Goal: Task Accomplishment & Management: Complete application form

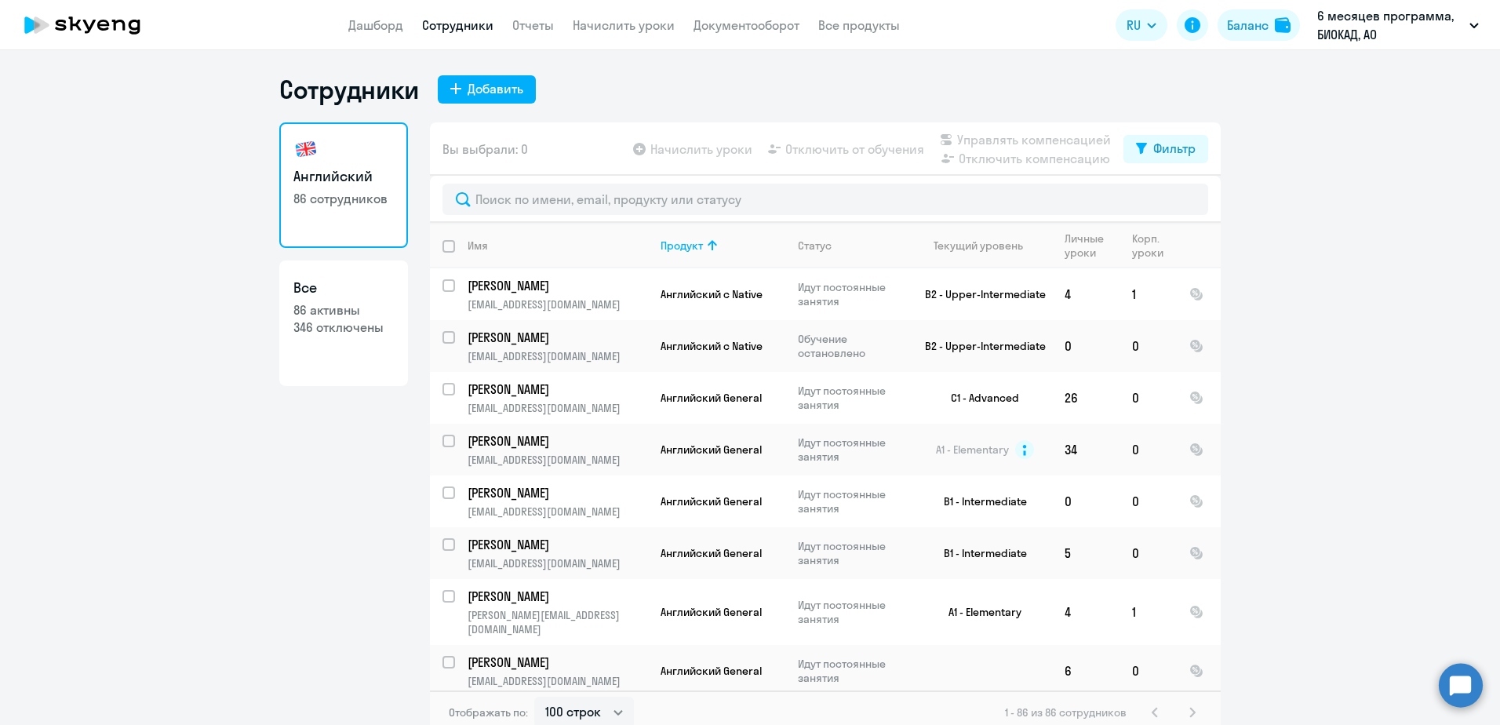
select select "100"
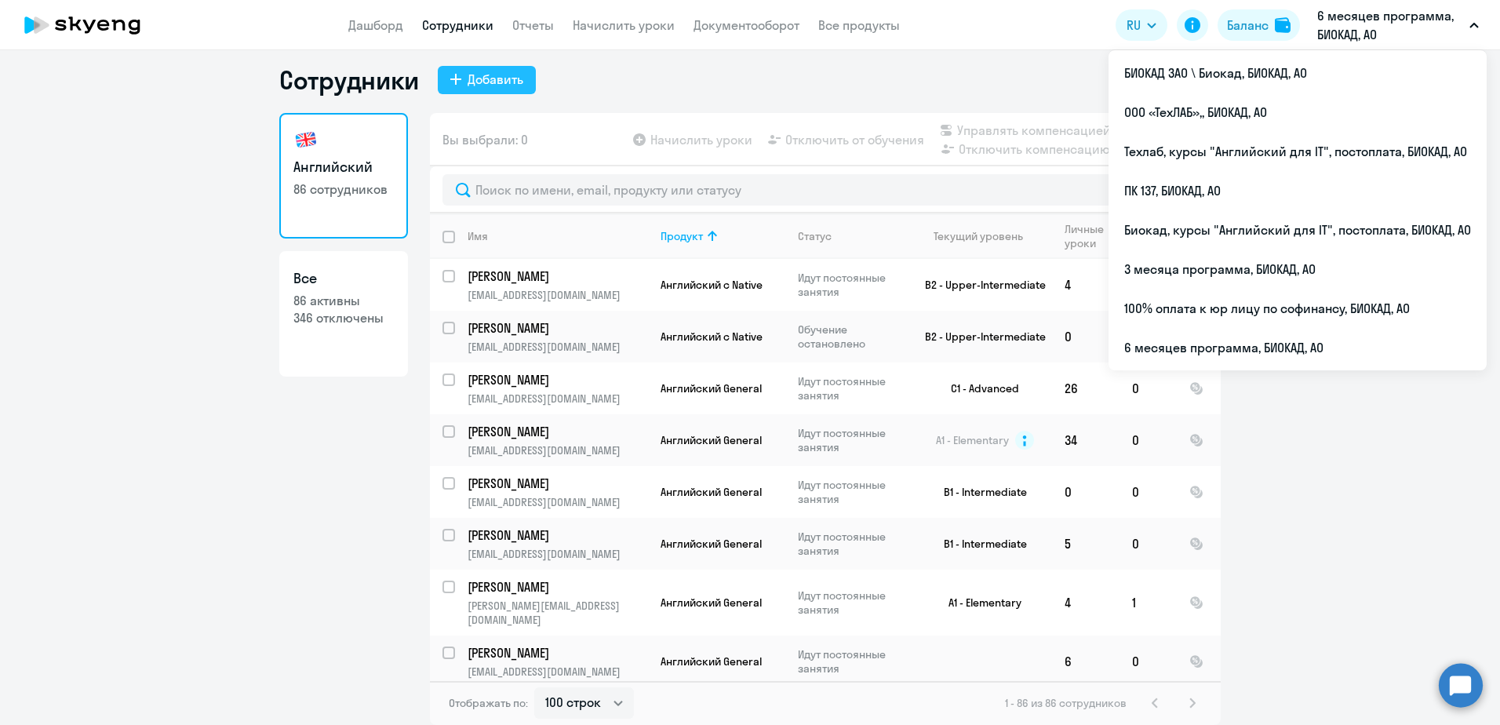
click at [475, 90] on button "Добавить" at bounding box center [487, 80] width 98 height 28
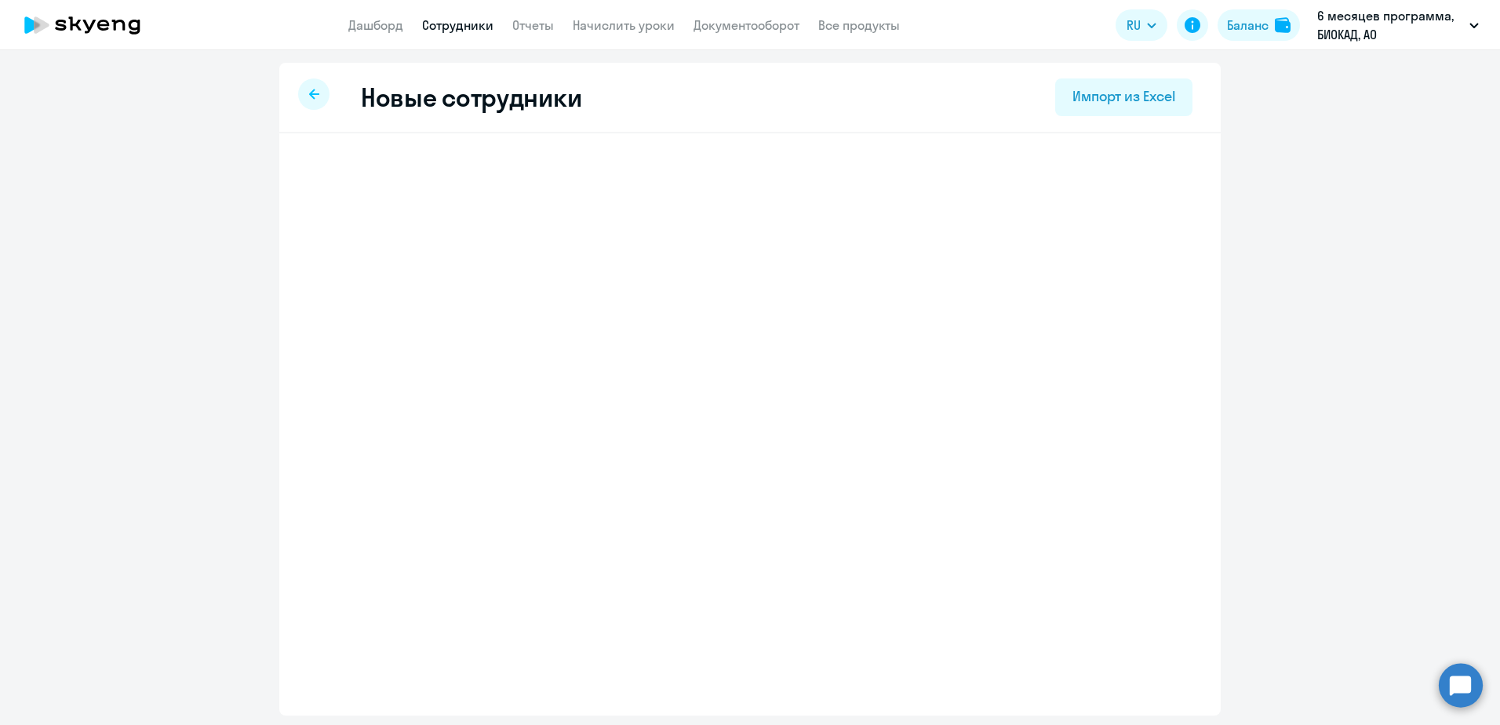
select select "english_adult_not_native_speaker"
select select "3"
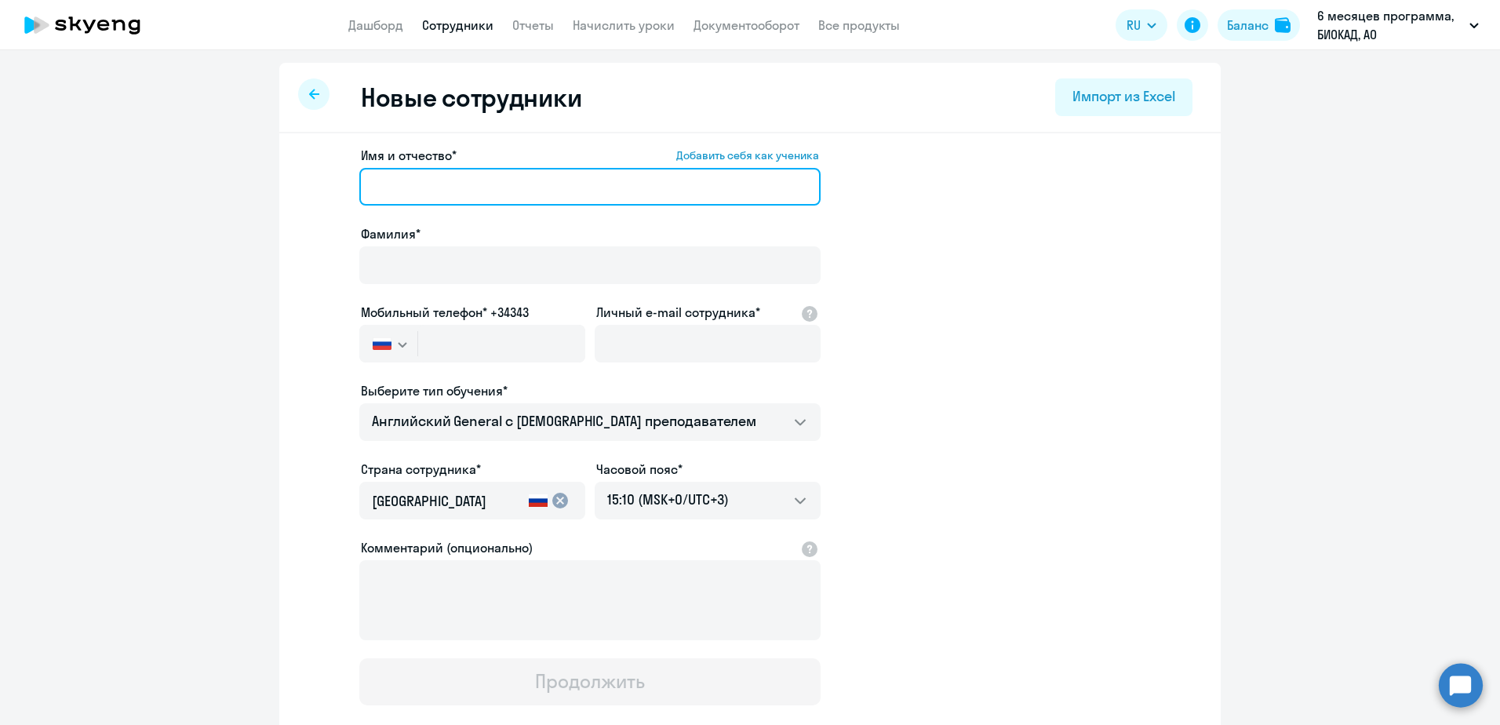
click at [420, 180] on input "Имя и отчество* Добавить себя как ученика" at bounding box center [589, 187] width 461 height 38
paste input "[PERSON_NAME]"
drag, startPoint x: 420, startPoint y: 187, endPoint x: 363, endPoint y: 181, distance: 57.5
click at [363, 181] on input "[PERSON_NAME]" at bounding box center [589, 187] width 461 height 38
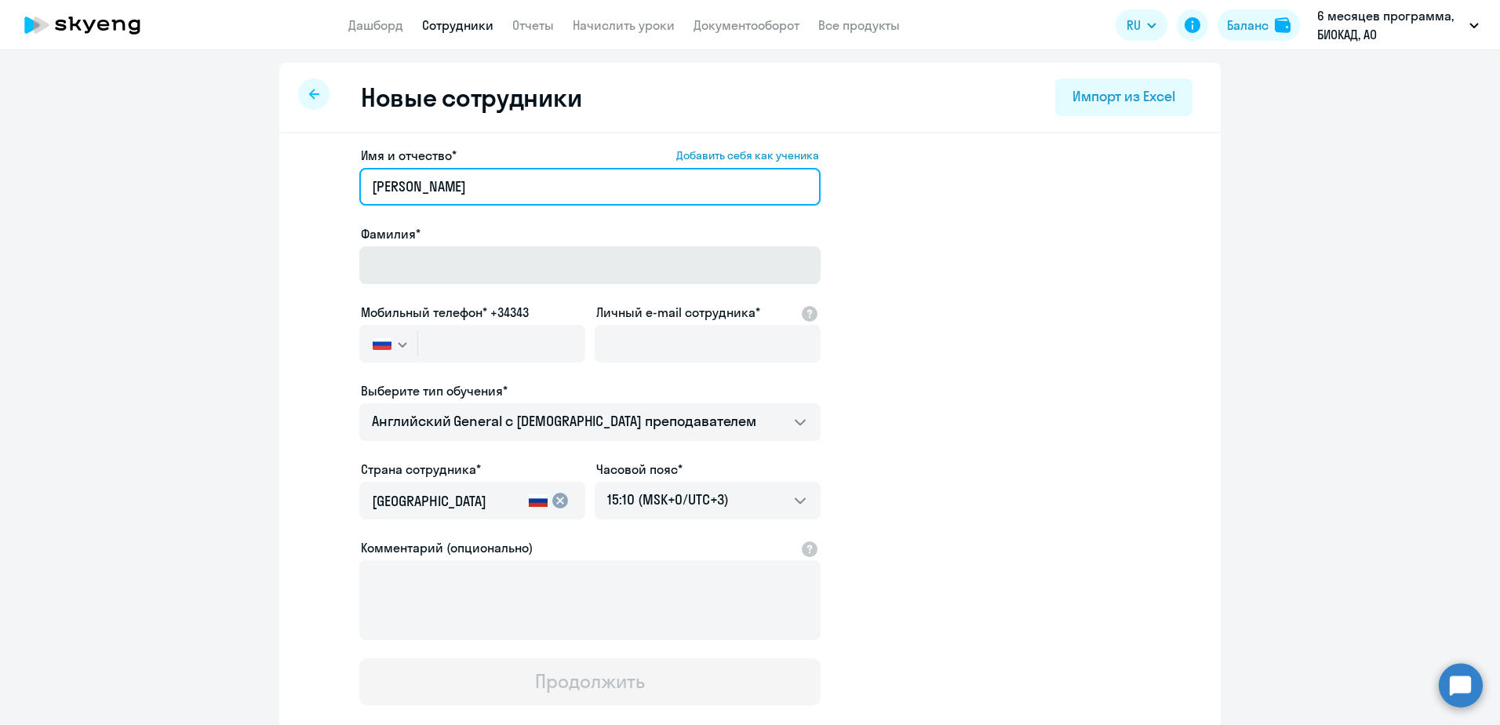
type input "[PERSON_NAME]"
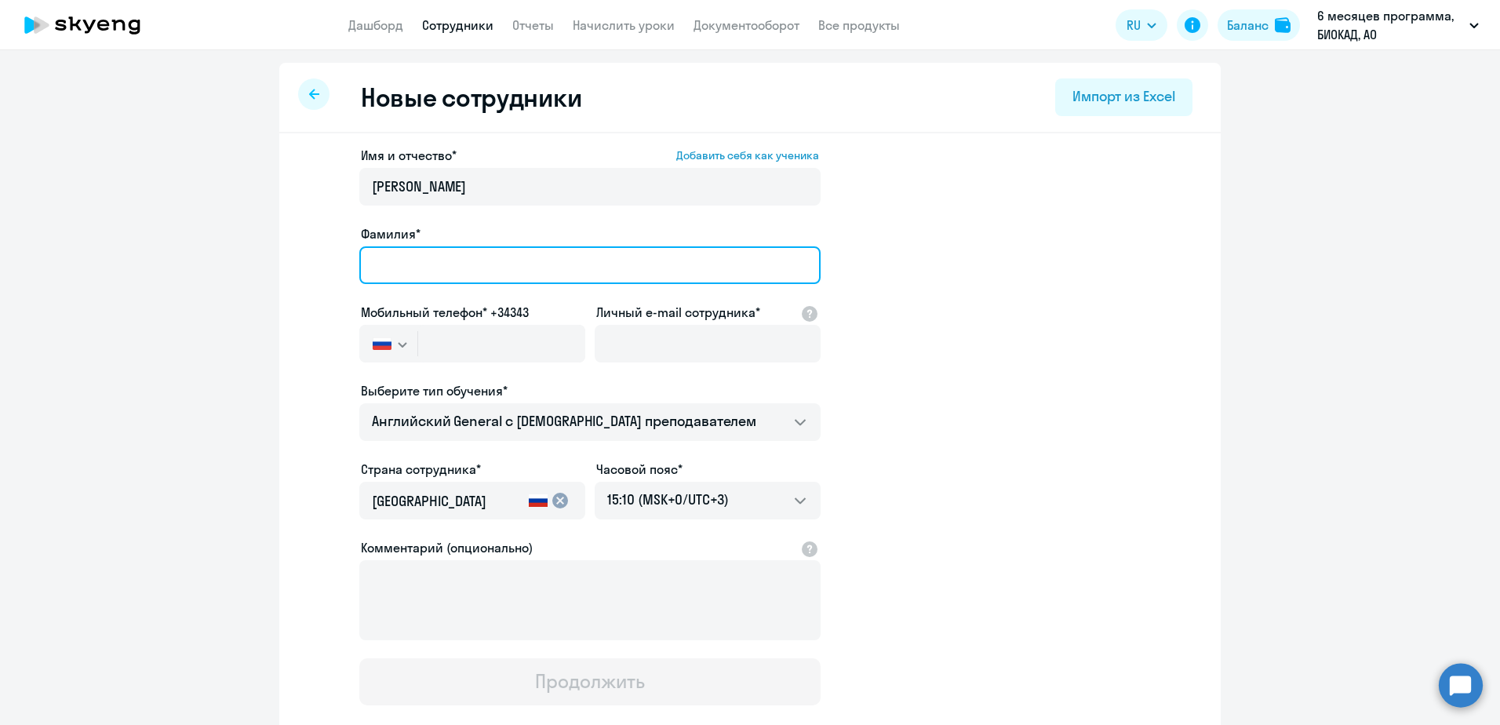
click at [377, 259] on input "Фамилия*" at bounding box center [589, 265] width 461 height 38
paste input "Вафина"
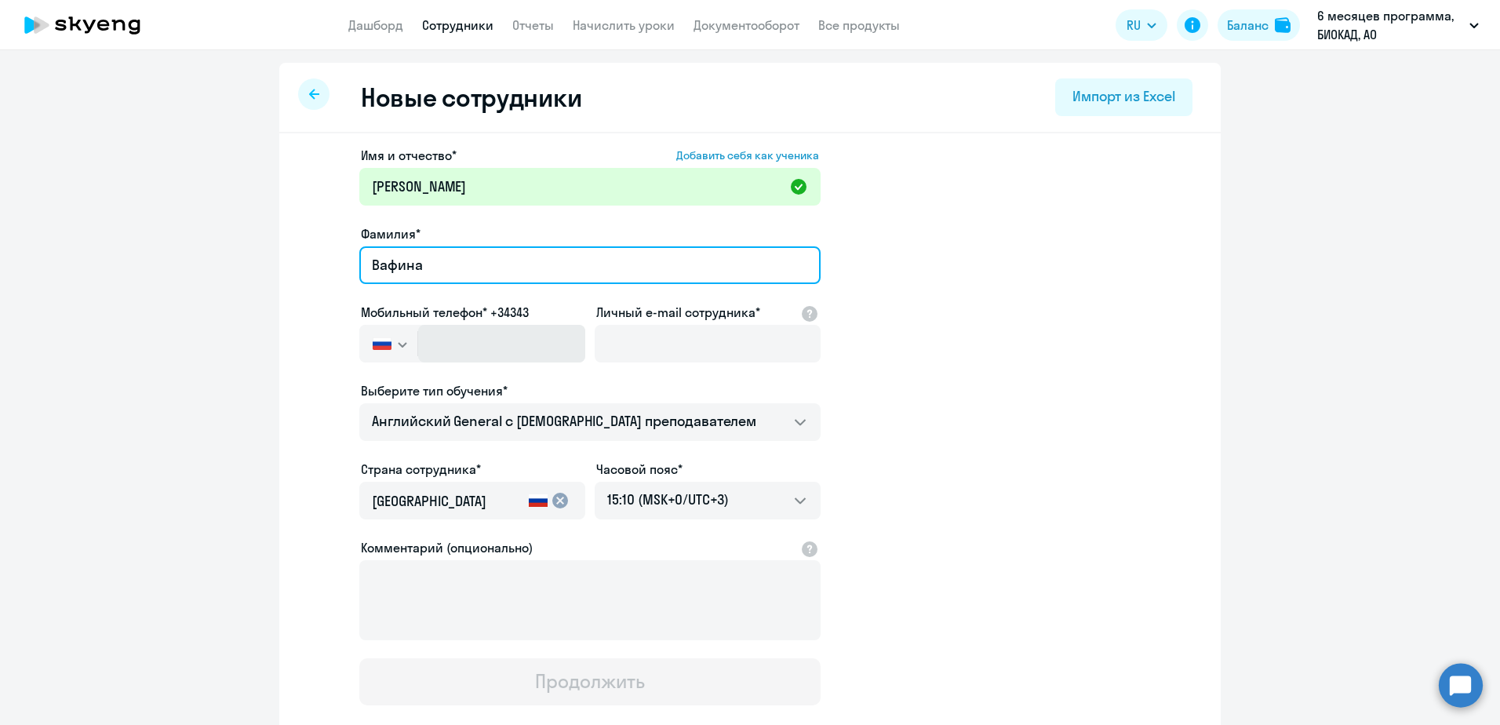
type input "Вафина"
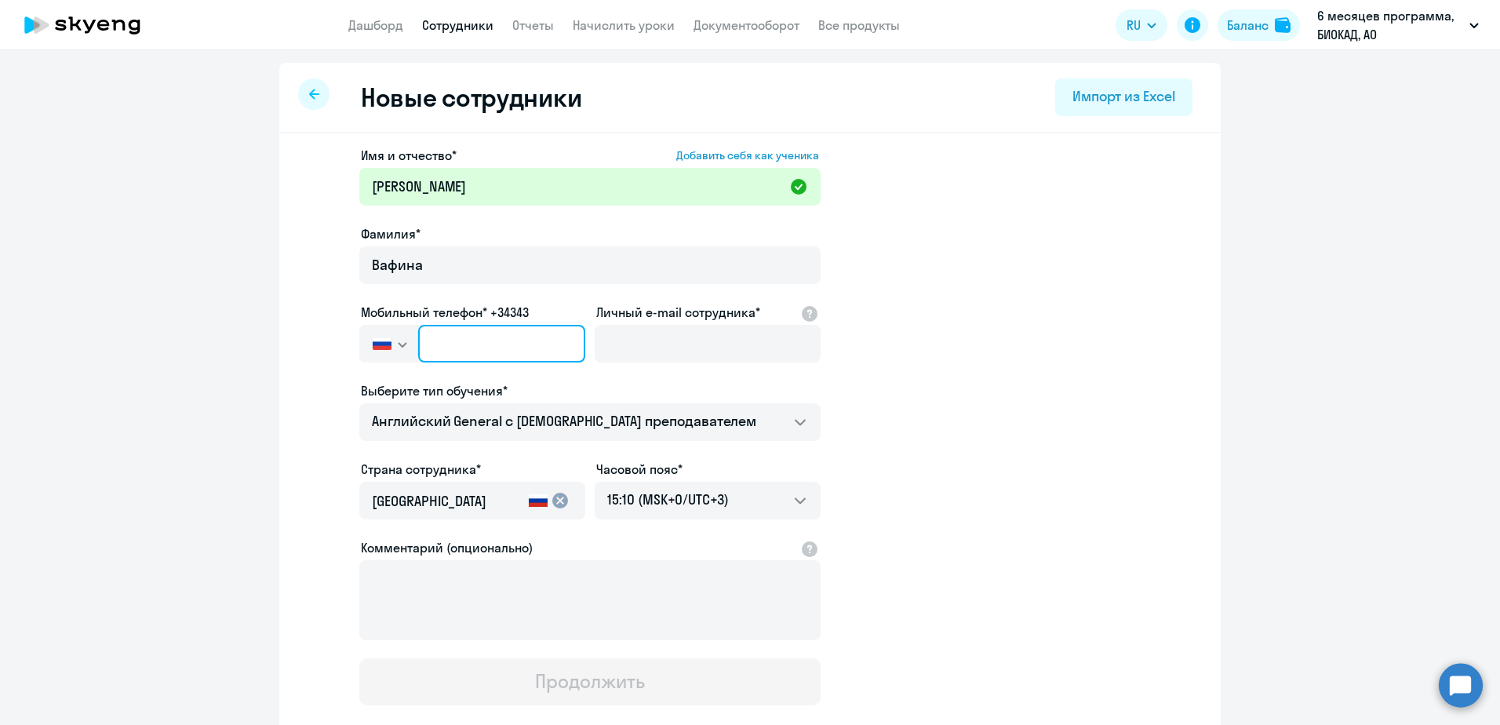
click at [522, 348] on input "text" at bounding box center [501, 344] width 167 height 38
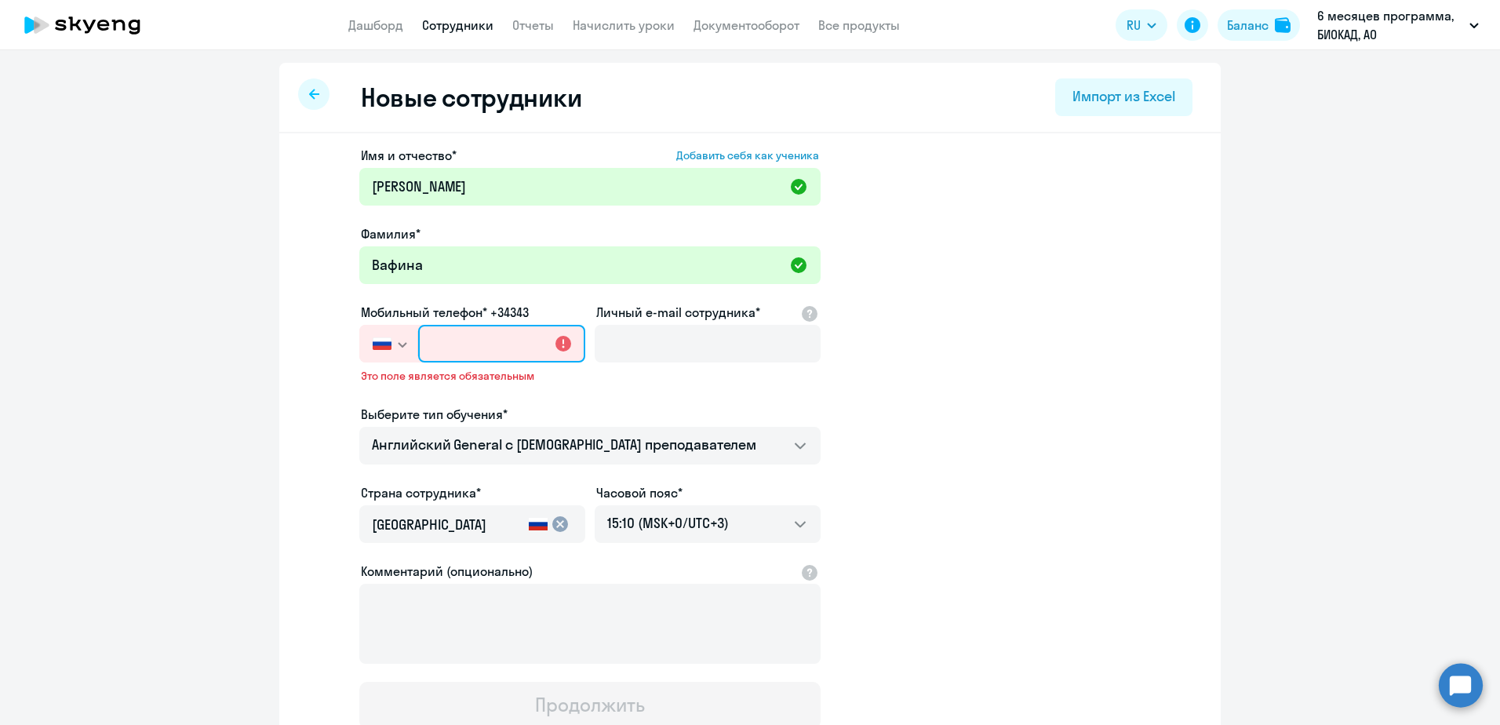
paste input "[PHONE_NUMBER]"
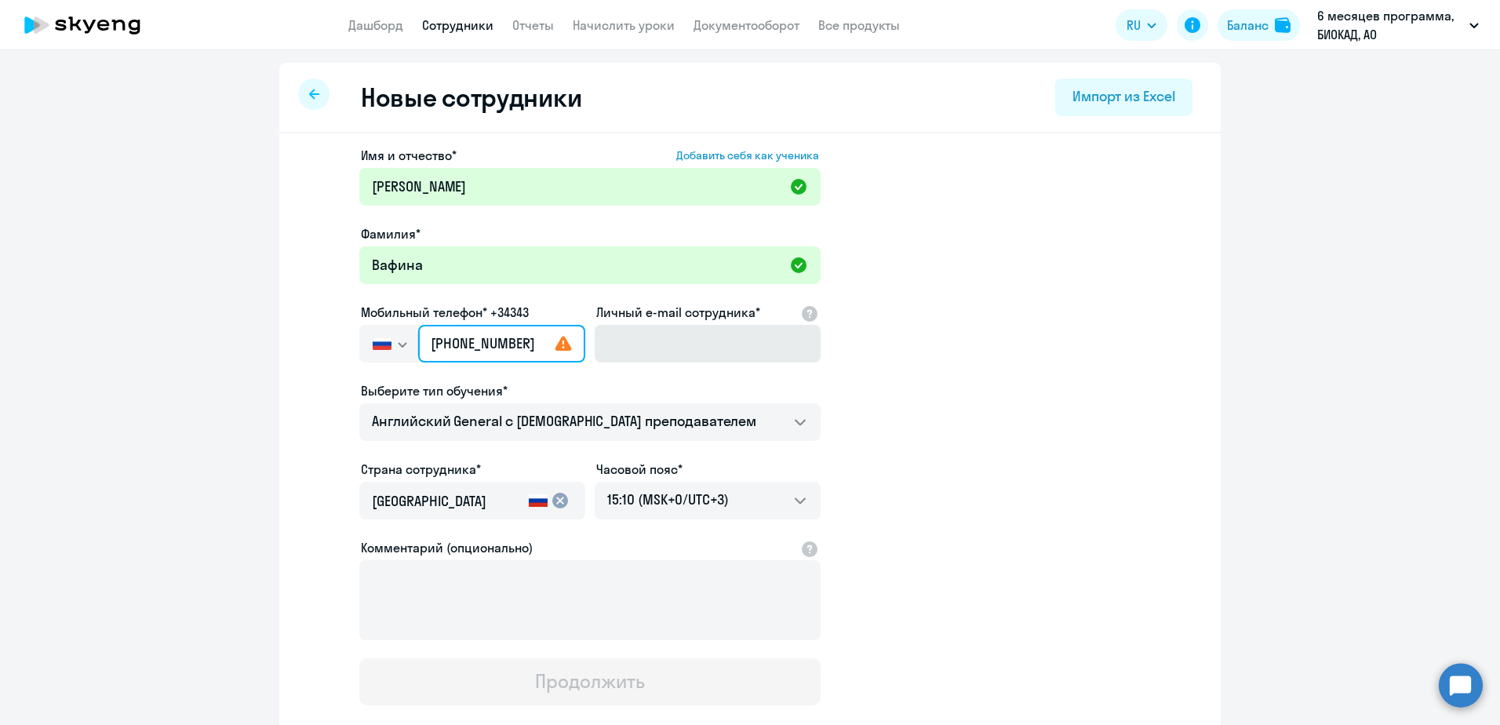
type input "[PHONE_NUMBER]"
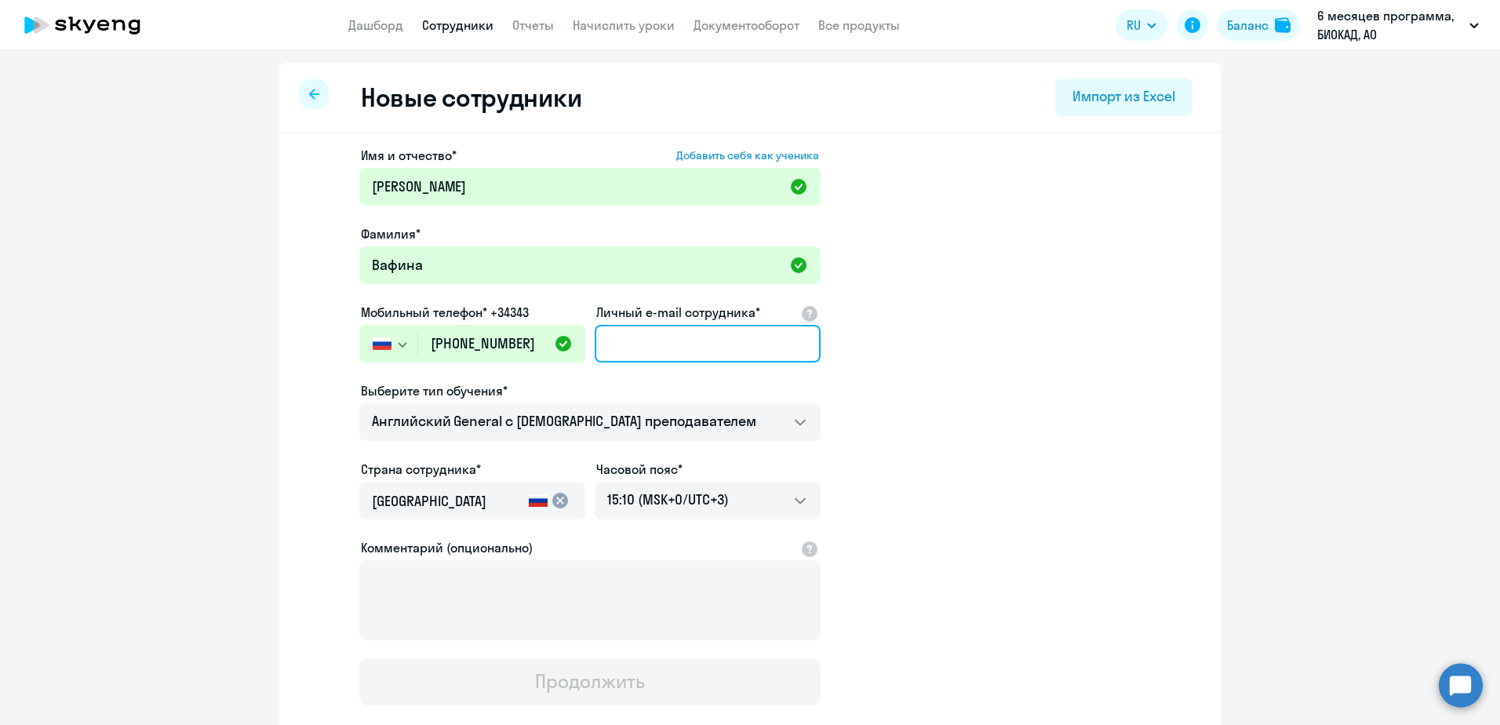
click at [646, 342] on input "Личный e-mail сотрудника*" at bounding box center [708, 344] width 226 height 38
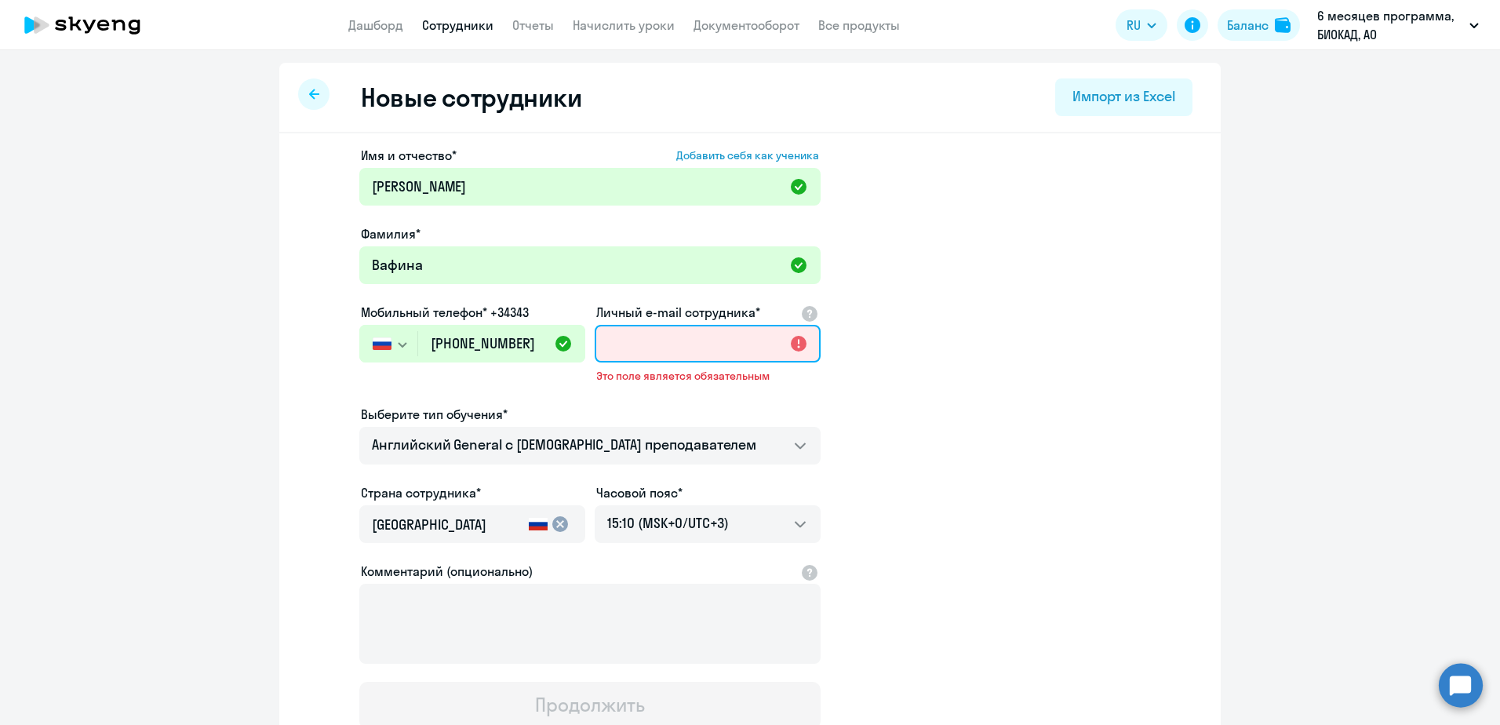
paste input "[EMAIL_ADDRESS][DOMAIN_NAME]"
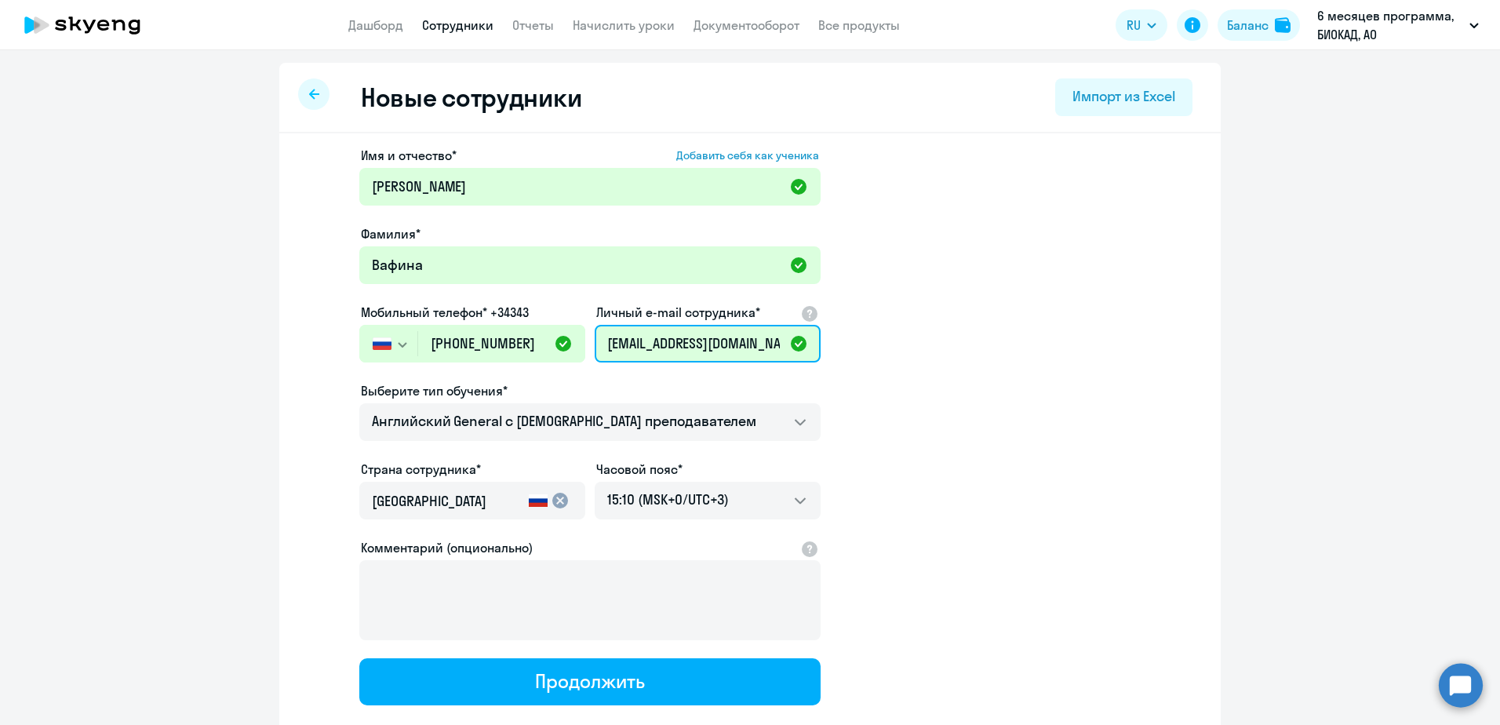
type input "[EMAIL_ADDRESS][DOMAIN_NAME]"
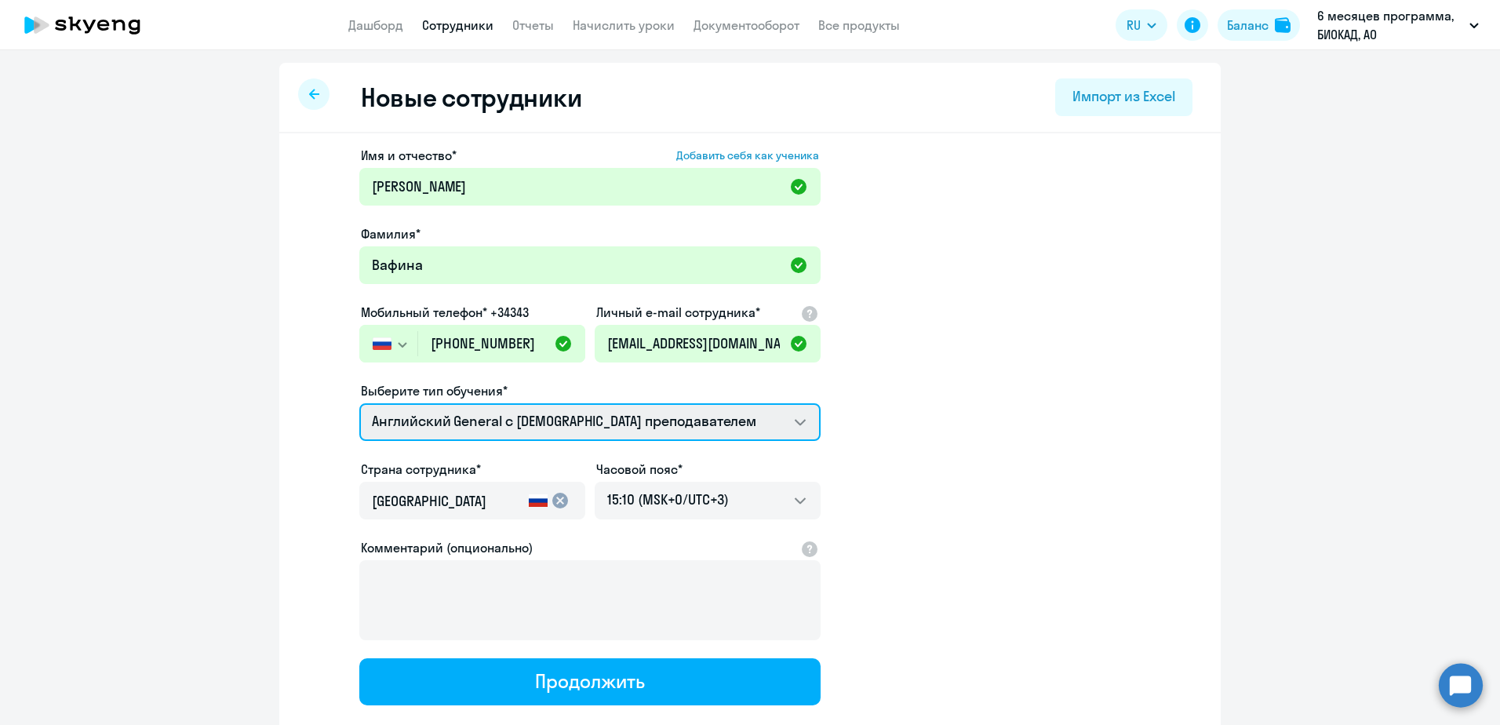
click at [582, 417] on select "Премиум [DEMOGRAPHIC_DATA] с русскоговорящим преподавателем Английский General …" at bounding box center [589, 422] width 461 height 38
select select "english_adult_not_native_speaker_premium"
click at [359, 403] on select "Премиум [DEMOGRAPHIC_DATA] с русскоговорящим преподавателем Английский General …" at bounding box center [589, 422] width 461 height 38
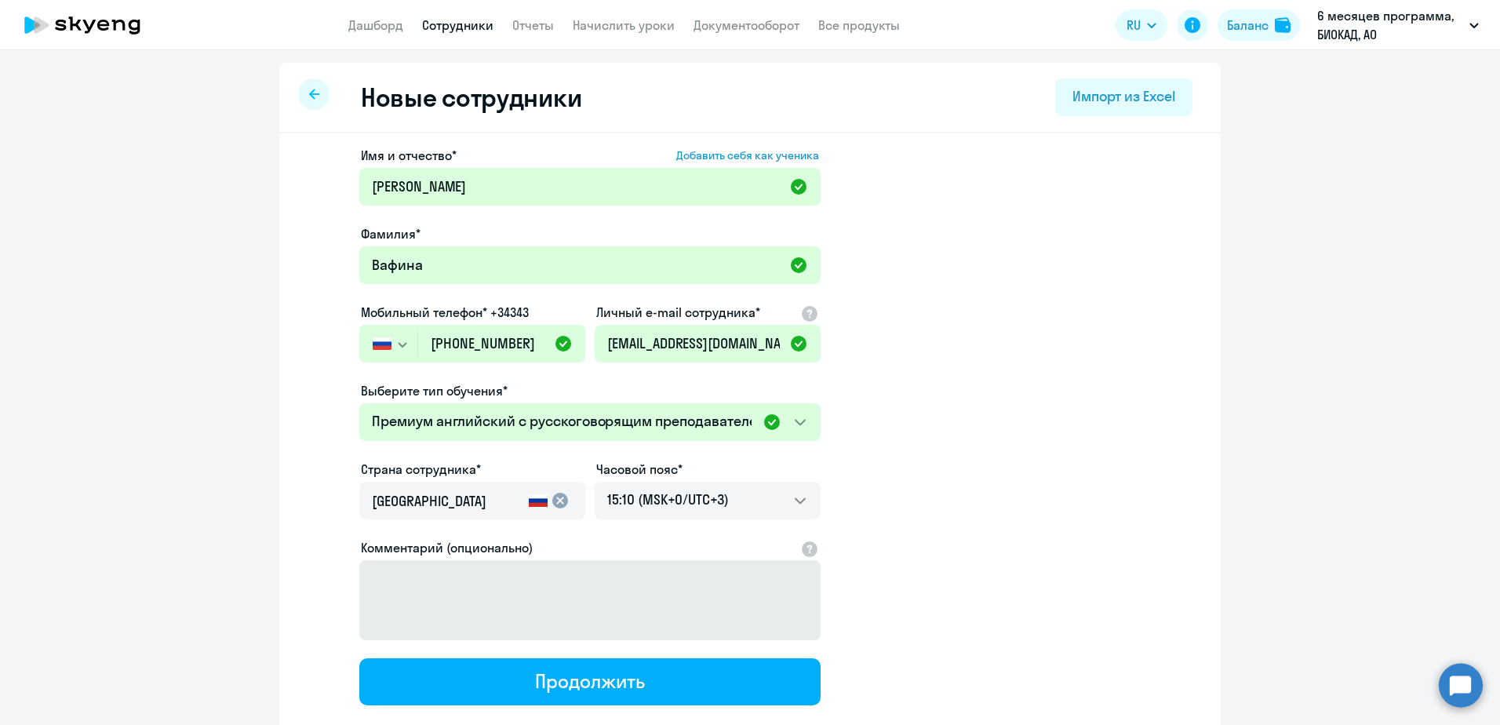
click at [588, 679] on div "Продолжить" at bounding box center [589, 680] width 109 height 25
select select "english_adult_not_native_speaker_premium"
select select "3"
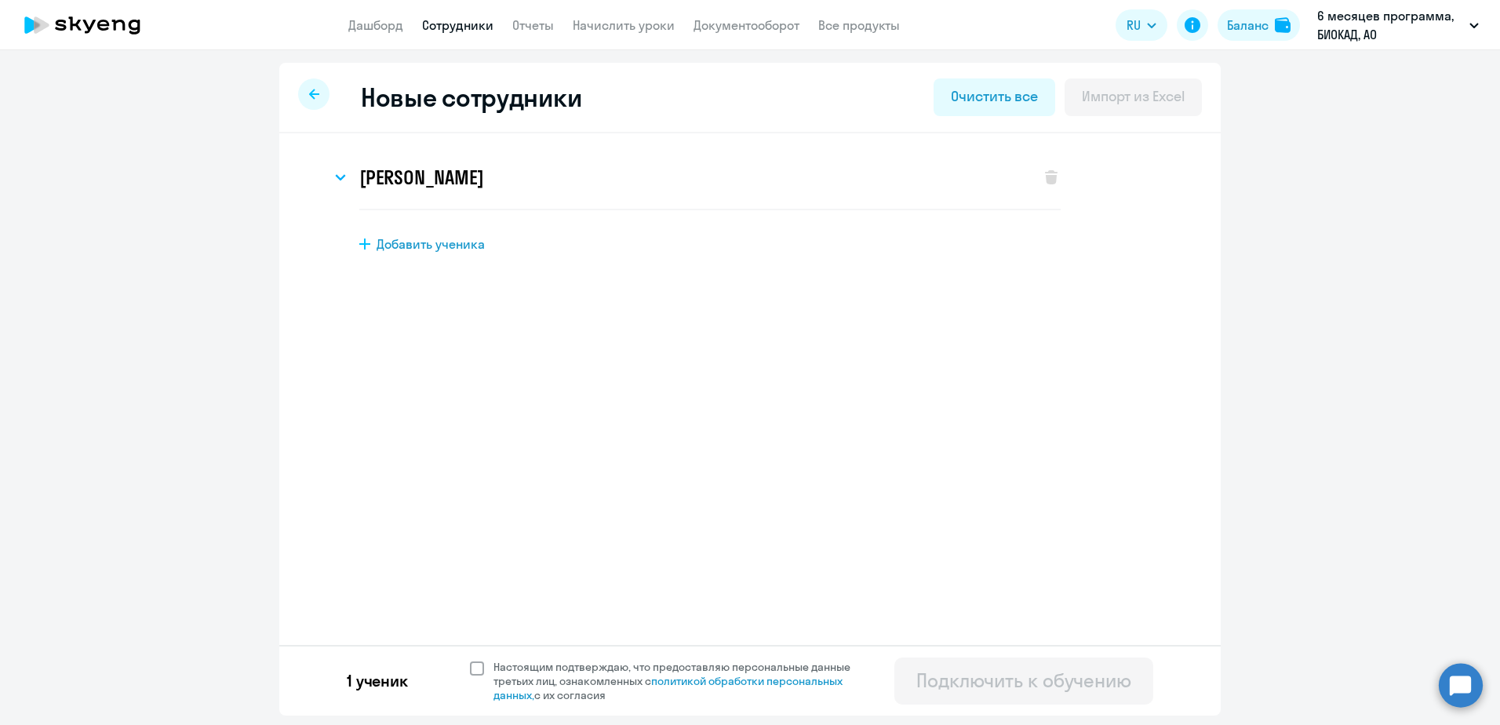
click at [537, 668] on span "Настоящим подтверждаю, что предоставляю персональные данные третьих лиц, ознако…" at bounding box center [681, 681] width 376 height 42
click at [470, 660] on input "Настоящим подтверждаю, что предоставляю персональные данные третьих лиц, ознако…" at bounding box center [469, 659] width 1 height 1
checkbox input "true"
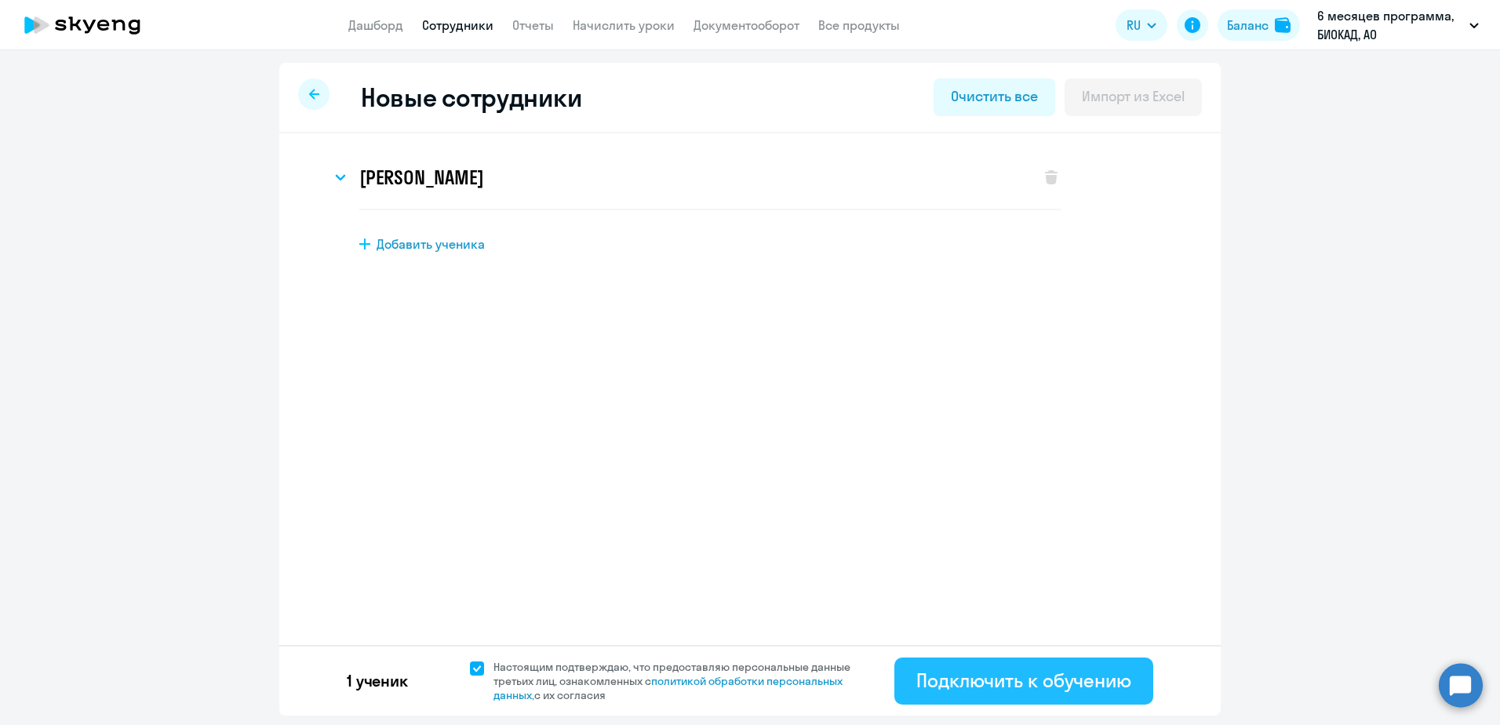
click at [1011, 686] on div "Подключить к обучению" at bounding box center [1023, 680] width 215 height 25
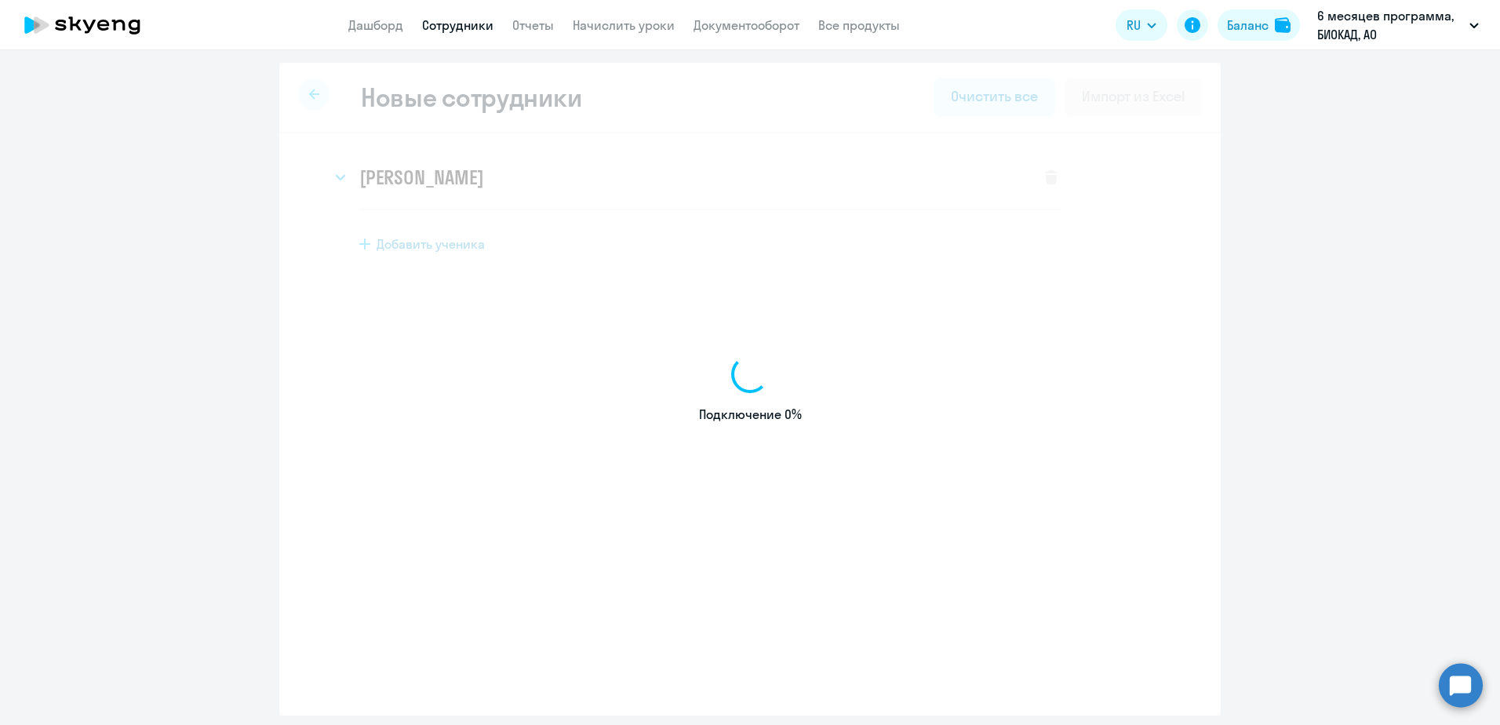
select select "english_adult_not_native_speaker"
select select "3"
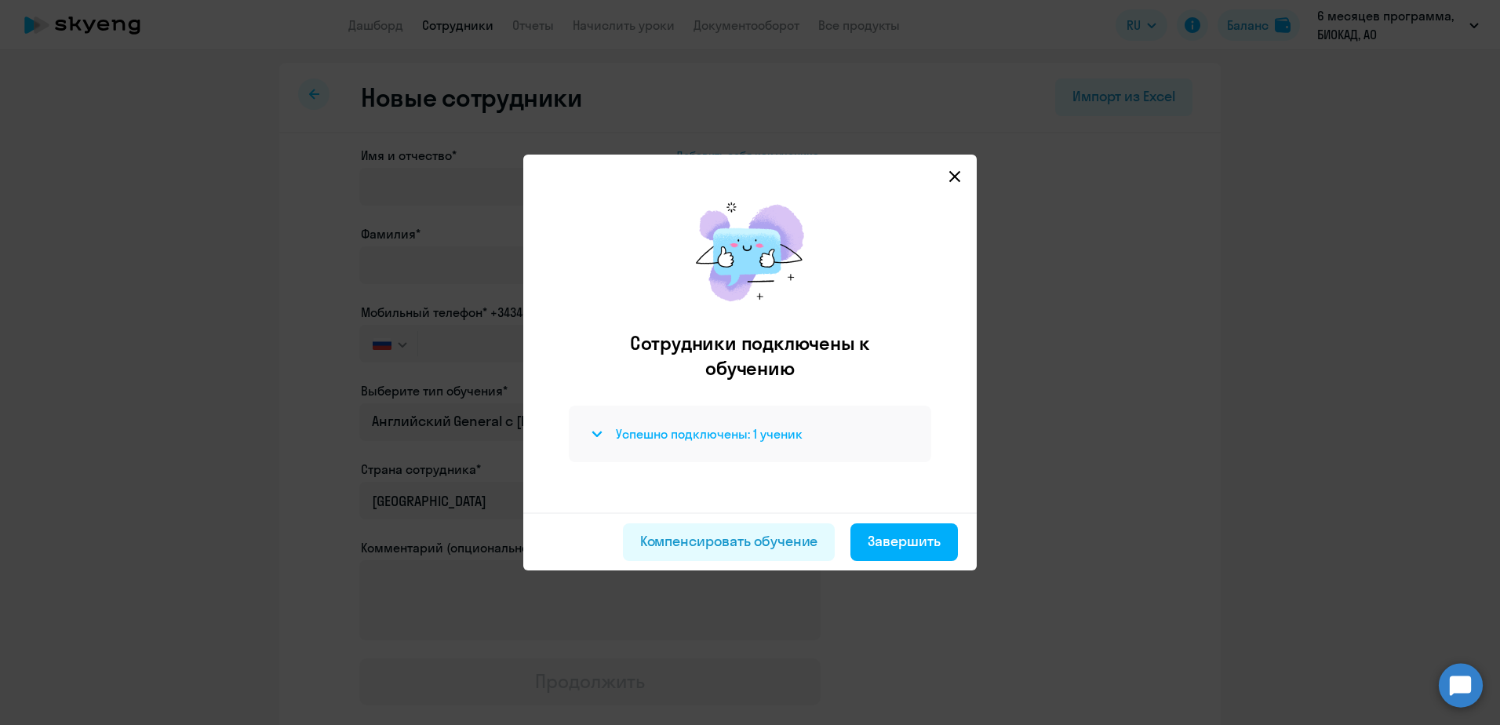
click at [733, 429] on h4 "Успешно подключены: 1 ученик" at bounding box center [709, 433] width 187 height 17
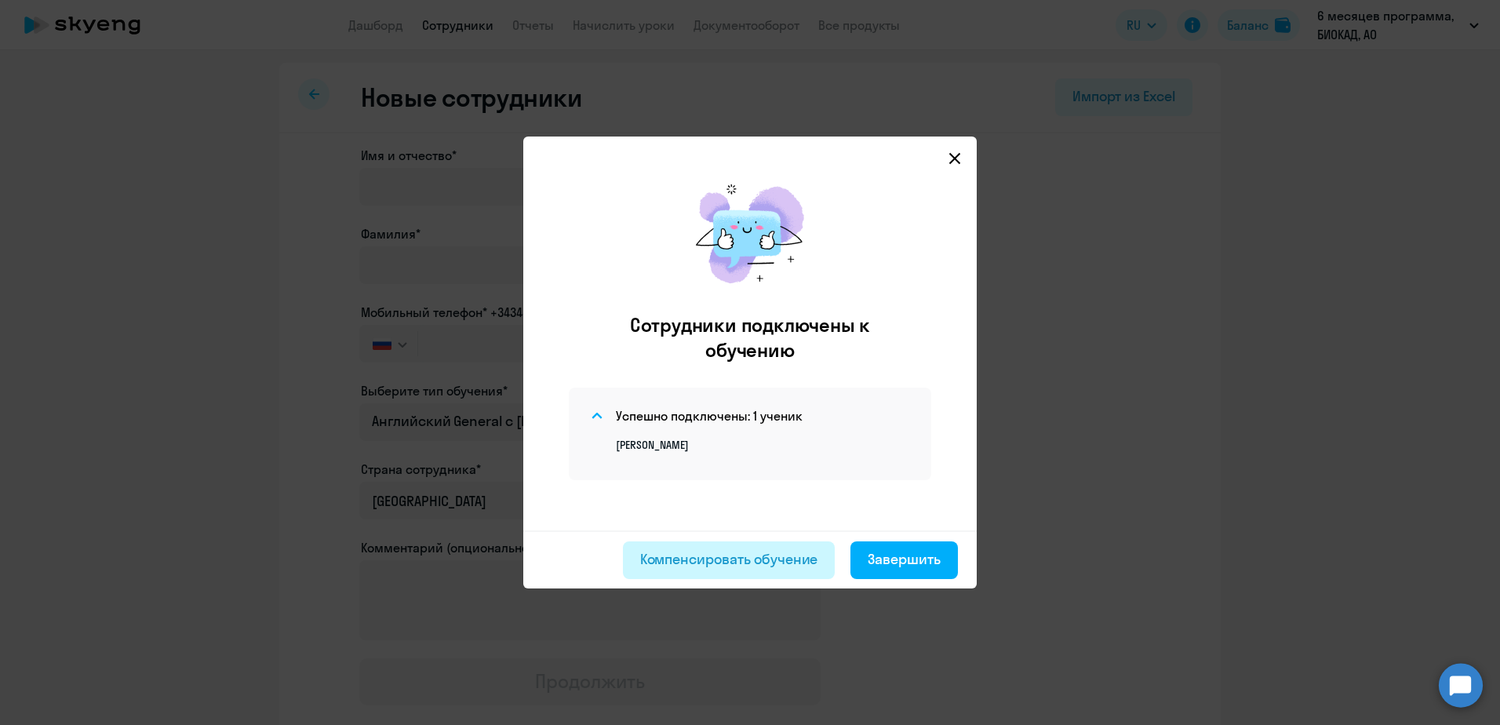
click at [741, 557] on div "Компенсировать обучение" at bounding box center [729, 559] width 178 height 20
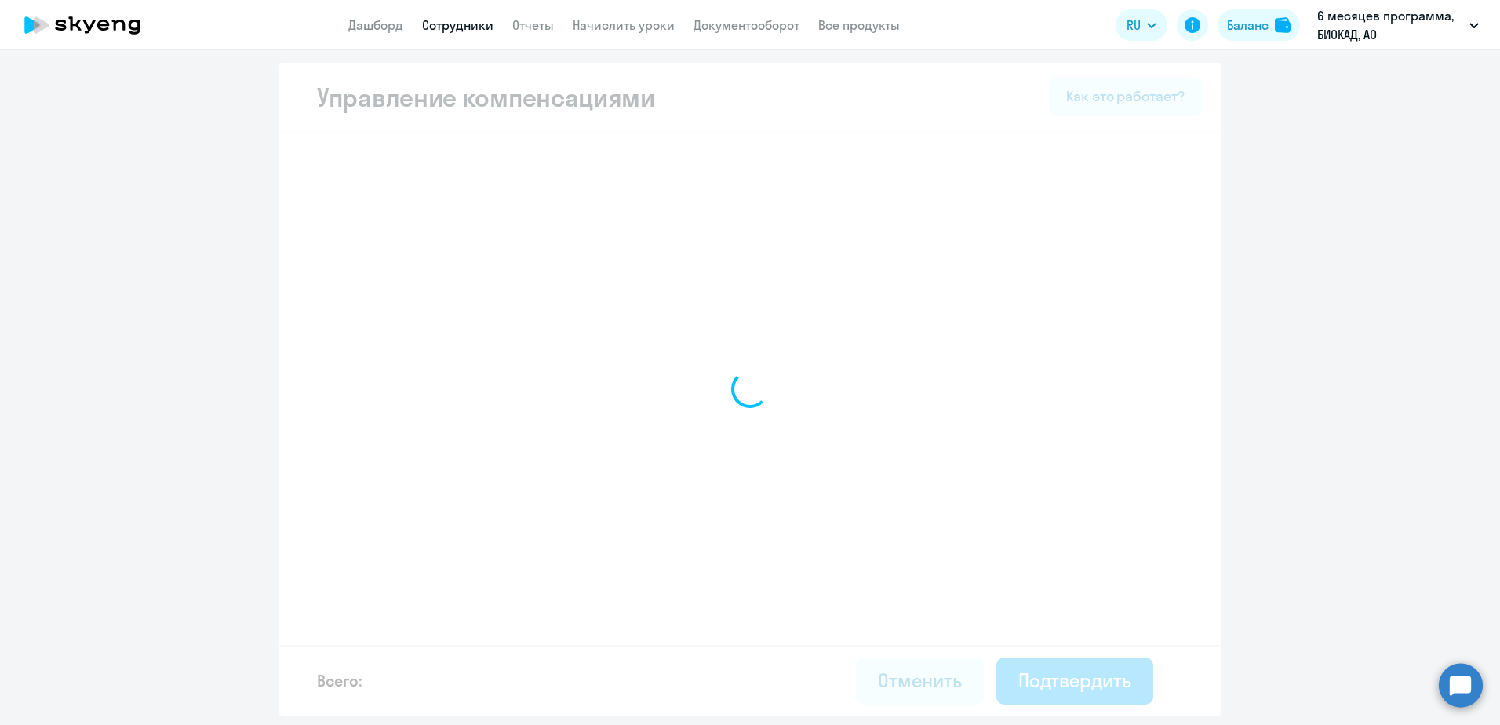
select select "MONTHLY"
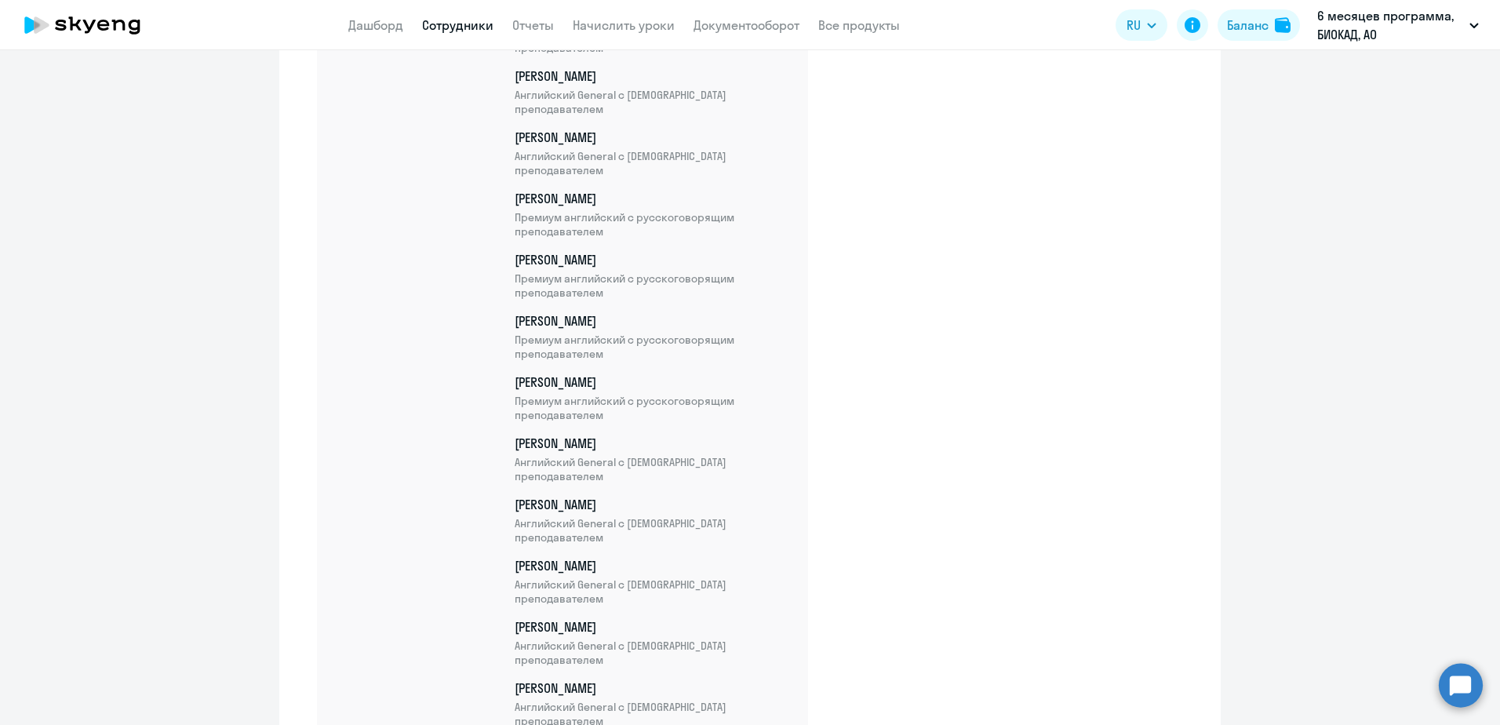
scroll to position [5015, 0]
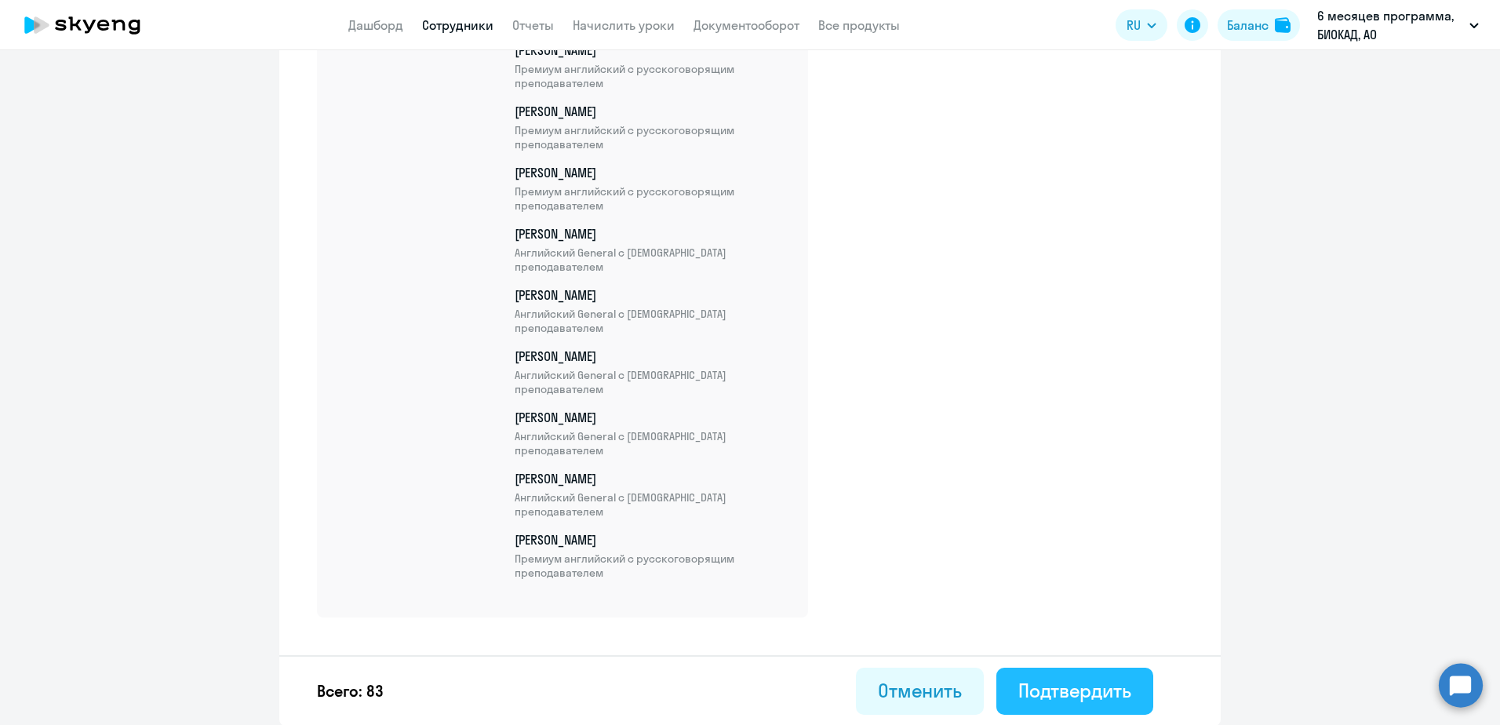
click at [1058, 691] on div "Подтвердить" at bounding box center [1074, 690] width 113 height 25
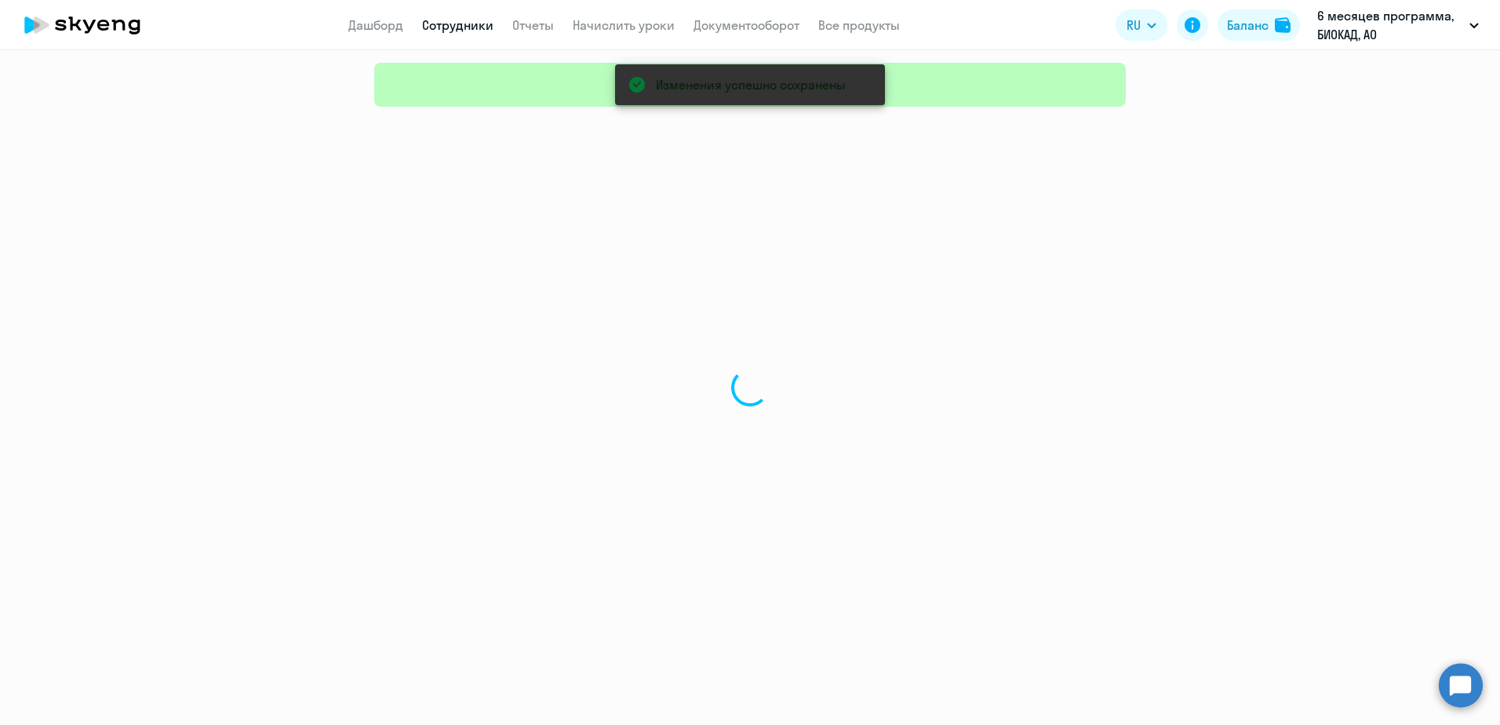
select select "30"
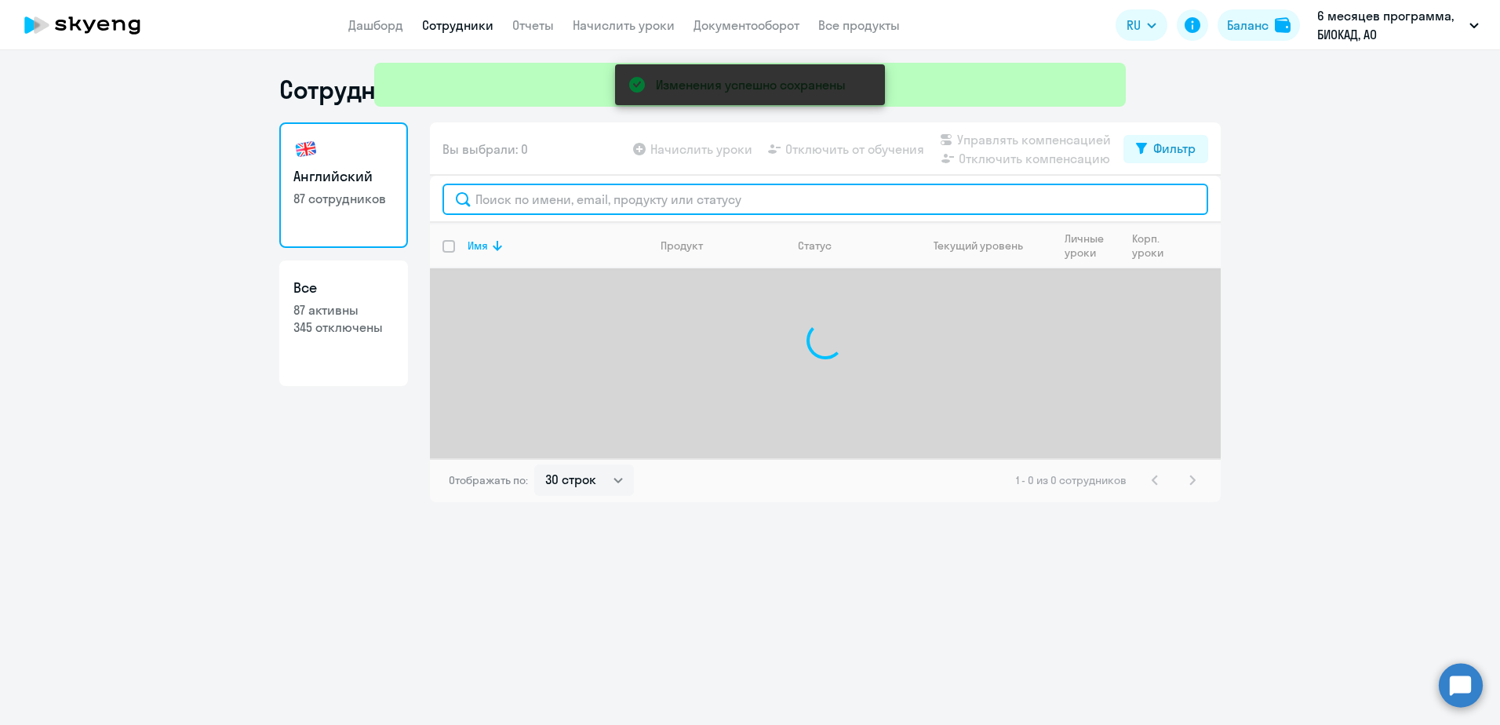
click at [566, 202] on input "text" at bounding box center [825, 199] width 766 height 31
type input "вафина"
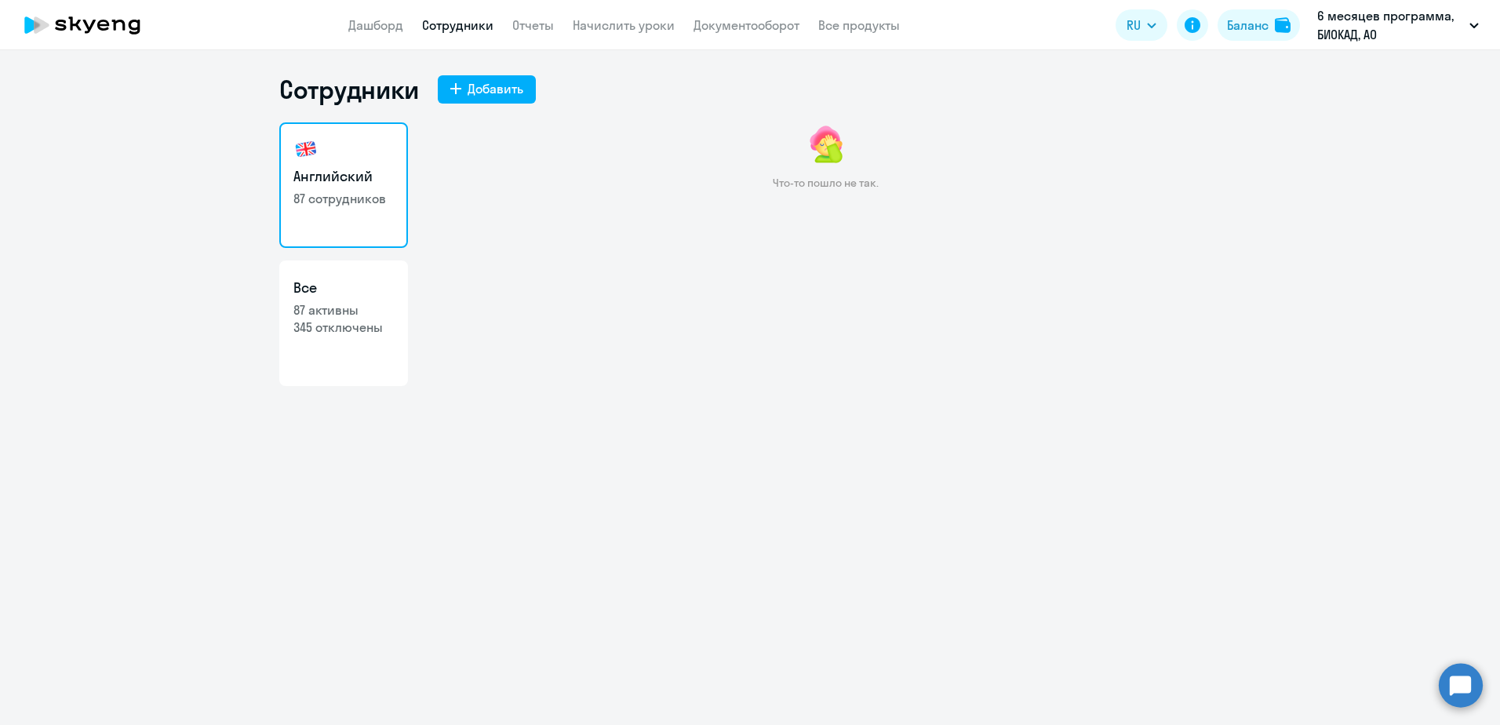
click at [344, 153] on link "Английский 87 сотрудников" at bounding box center [343, 185] width 129 height 126
click at [316, 286] on h3 "Все" at bounding box center [343, 288] width 100 height 20
select select "30"
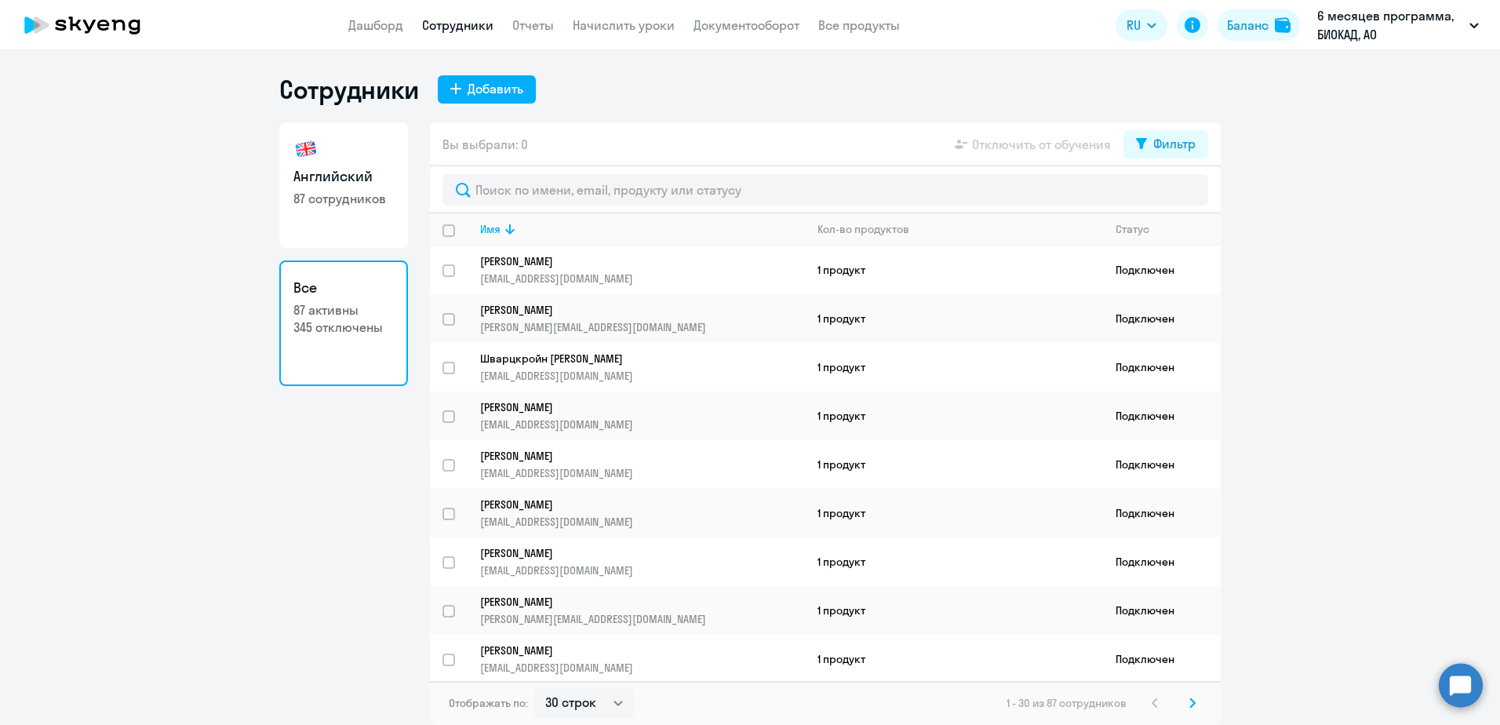
click at [344, 201] on p "87 сотрудников" at bounding box center [343, 198] width 100 height 17
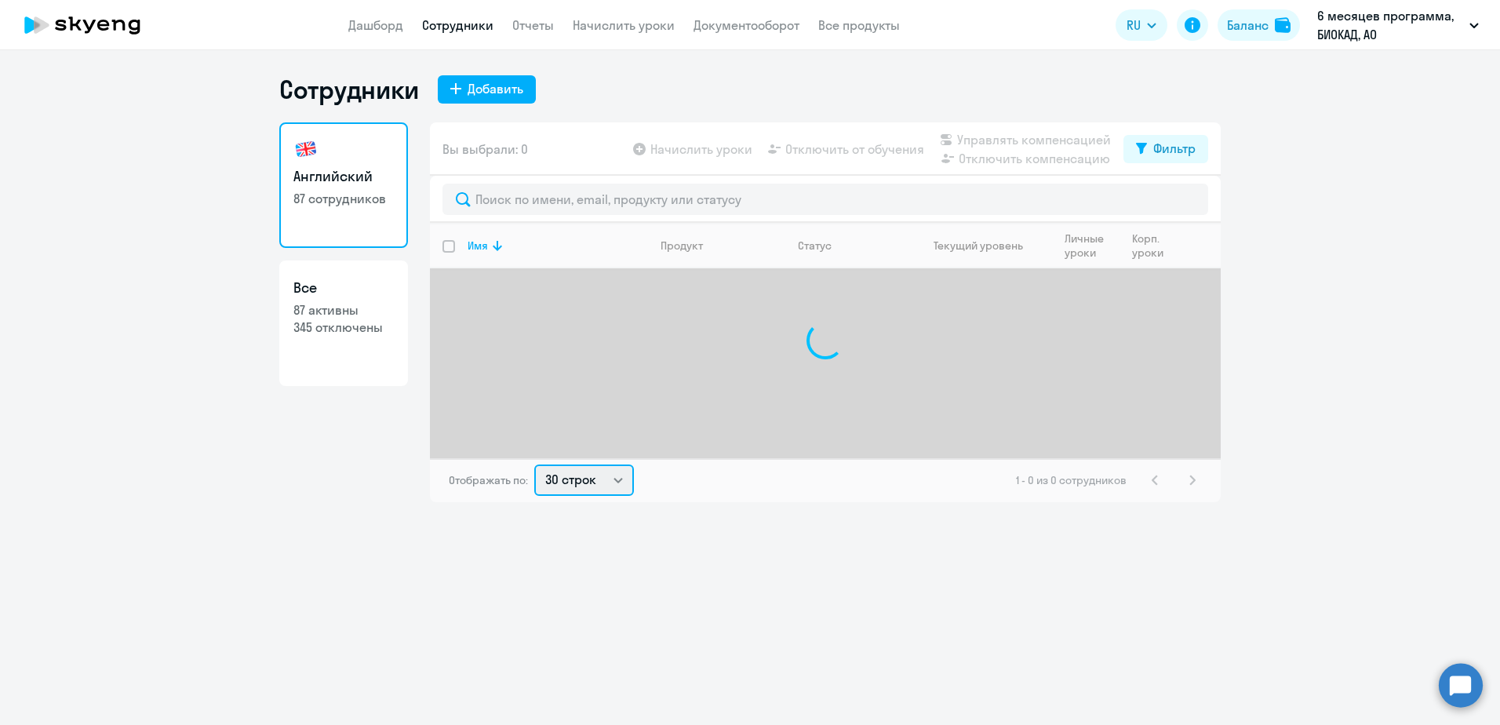
click at [593, 481] on select "30 строк 50 строк 100 строк" at bounding box center [584, 479] width 100 height 31
select select "100"
click at [534, 496] on select "30 строк 50 строк 100 строк" at bounding box center [584, 479] width 100 height 31
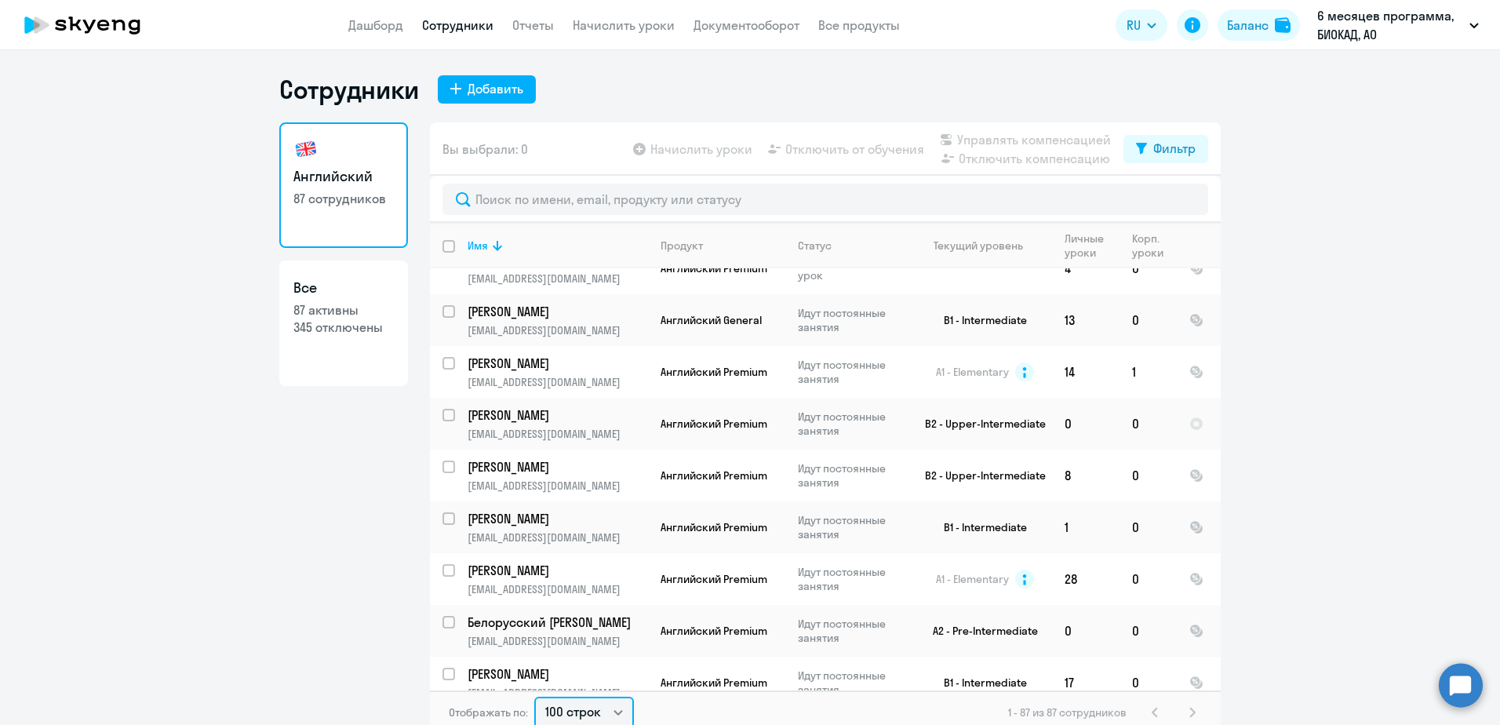
scroll to position [3455, 0]
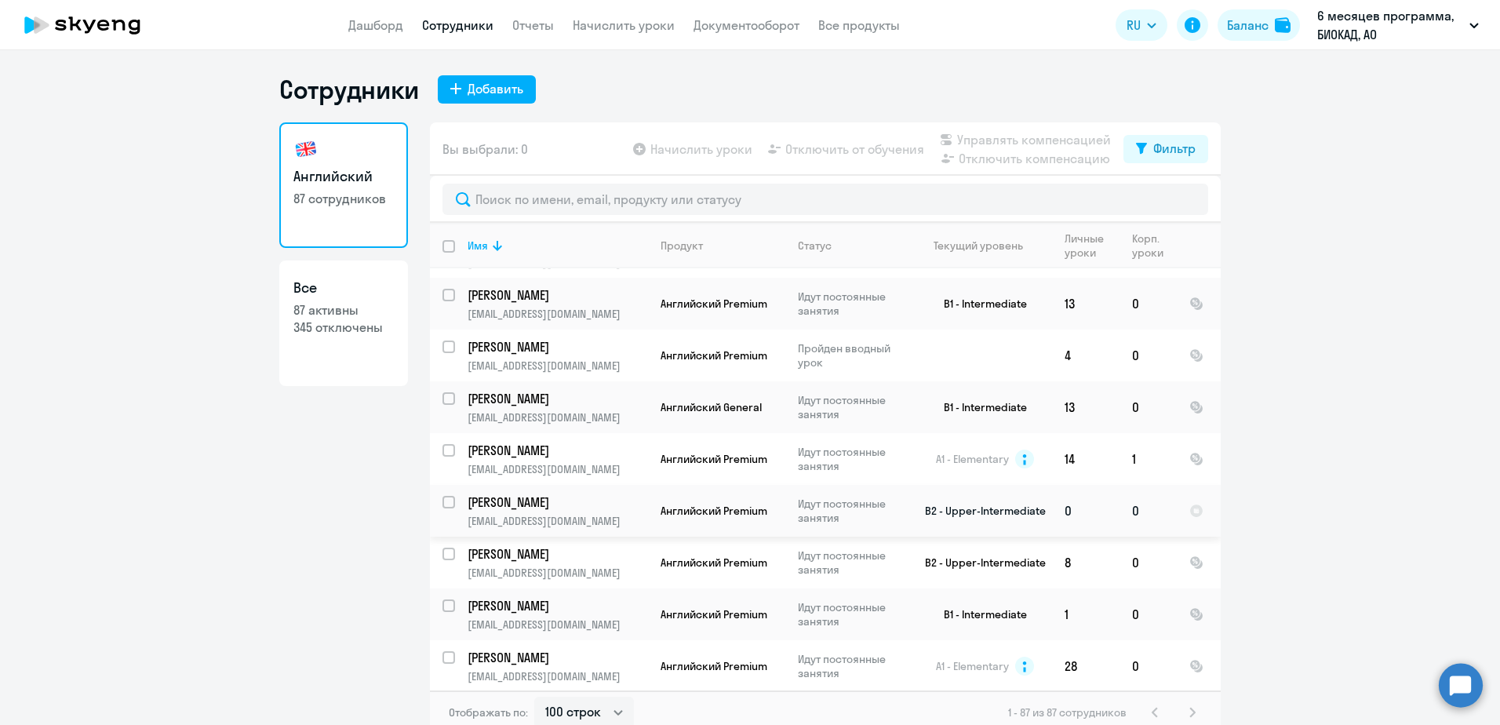
click at [442, 496] on input "select row 1538959" at bounding box center [457, 511] width 31 height 31
checkbox input "true"
click at [999, 142] on span "Управлять компенсацией" at bounding box center [1034, 139] width 154 height 19
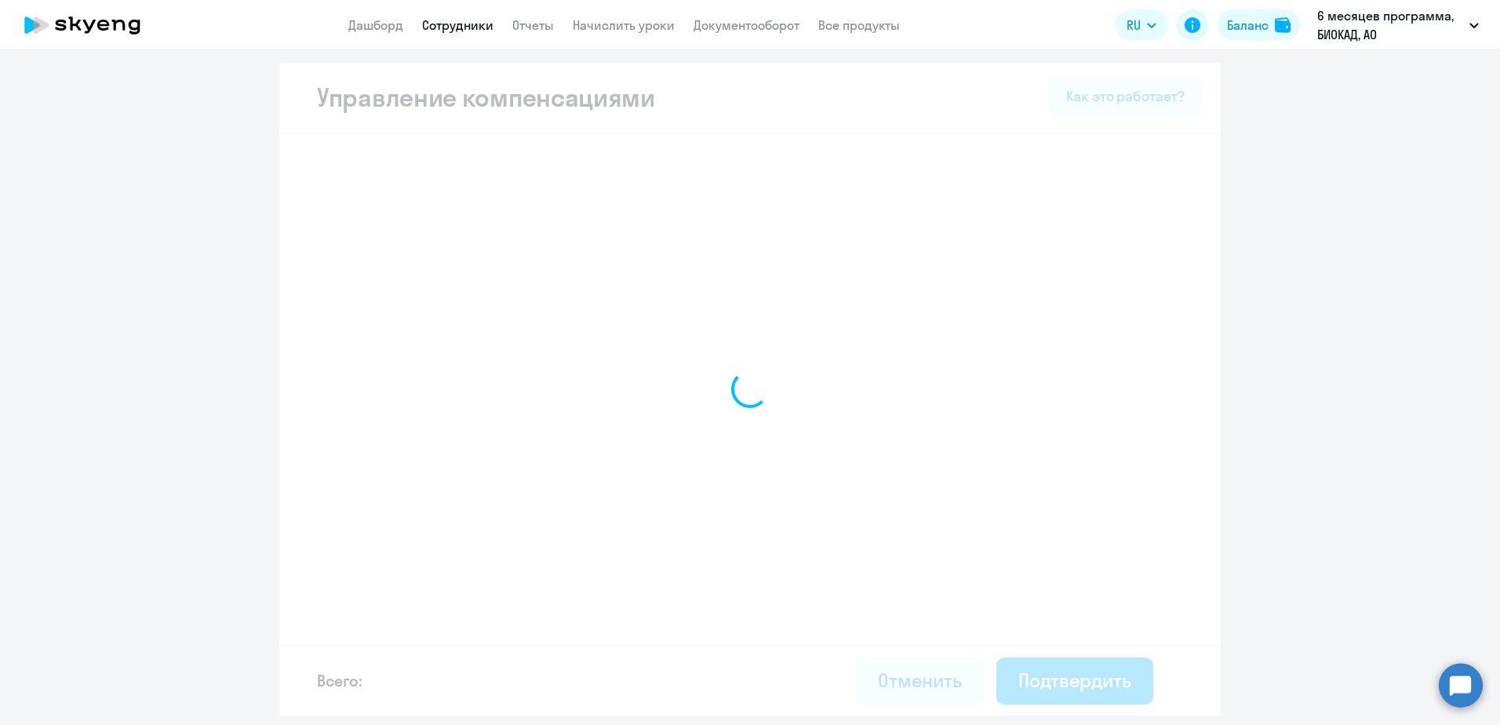
select select "MONTHLY"
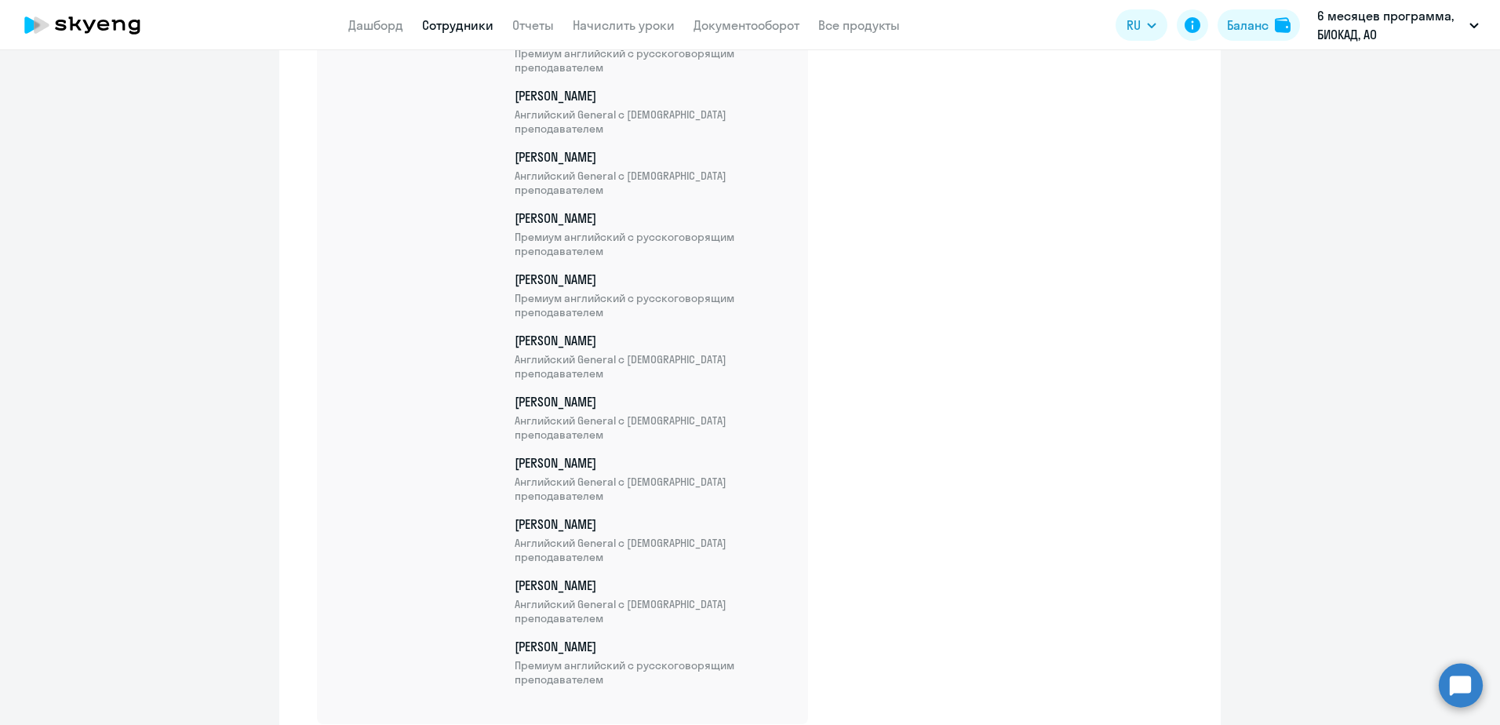
scroll to position [5128, 0]
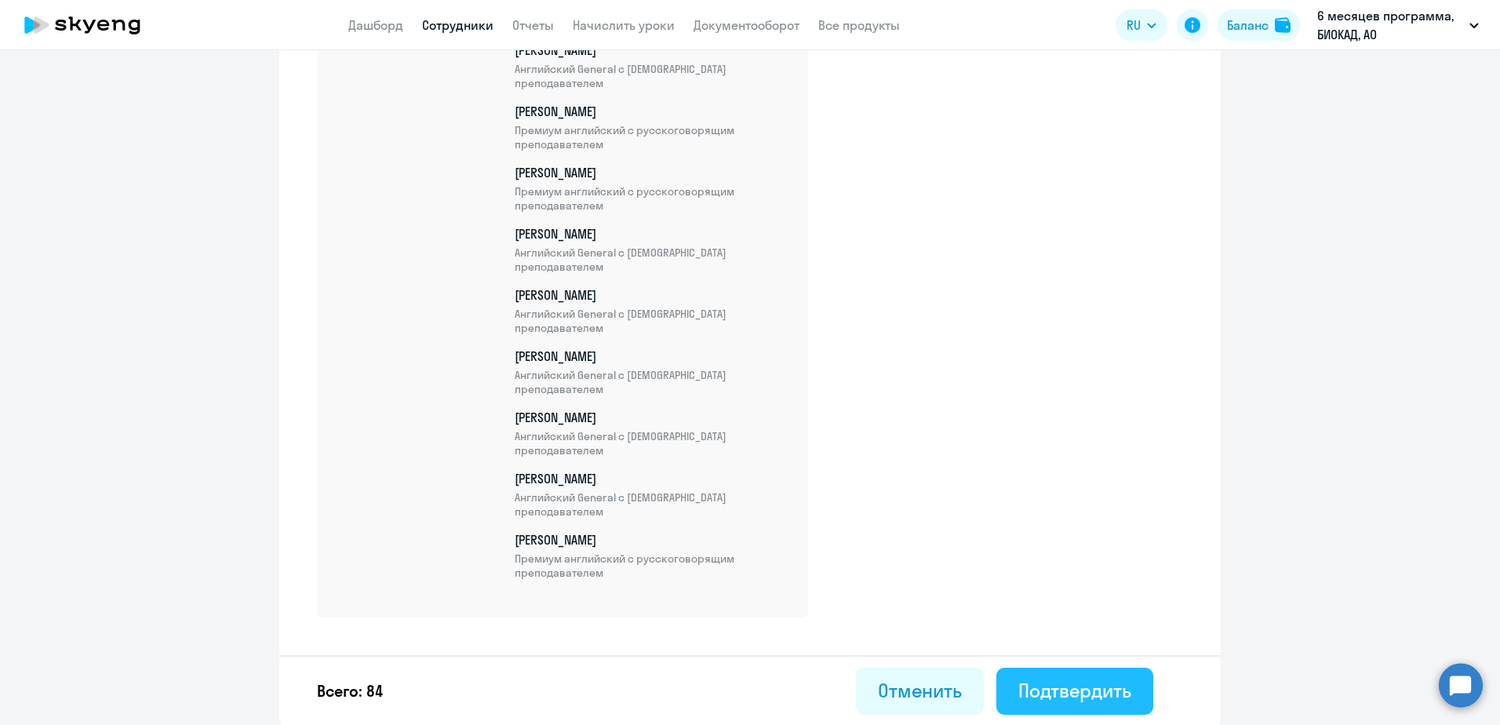
click at [1113, 682] on div "Подтвердить" at bounding box center [1074, 690] width 113 height 25
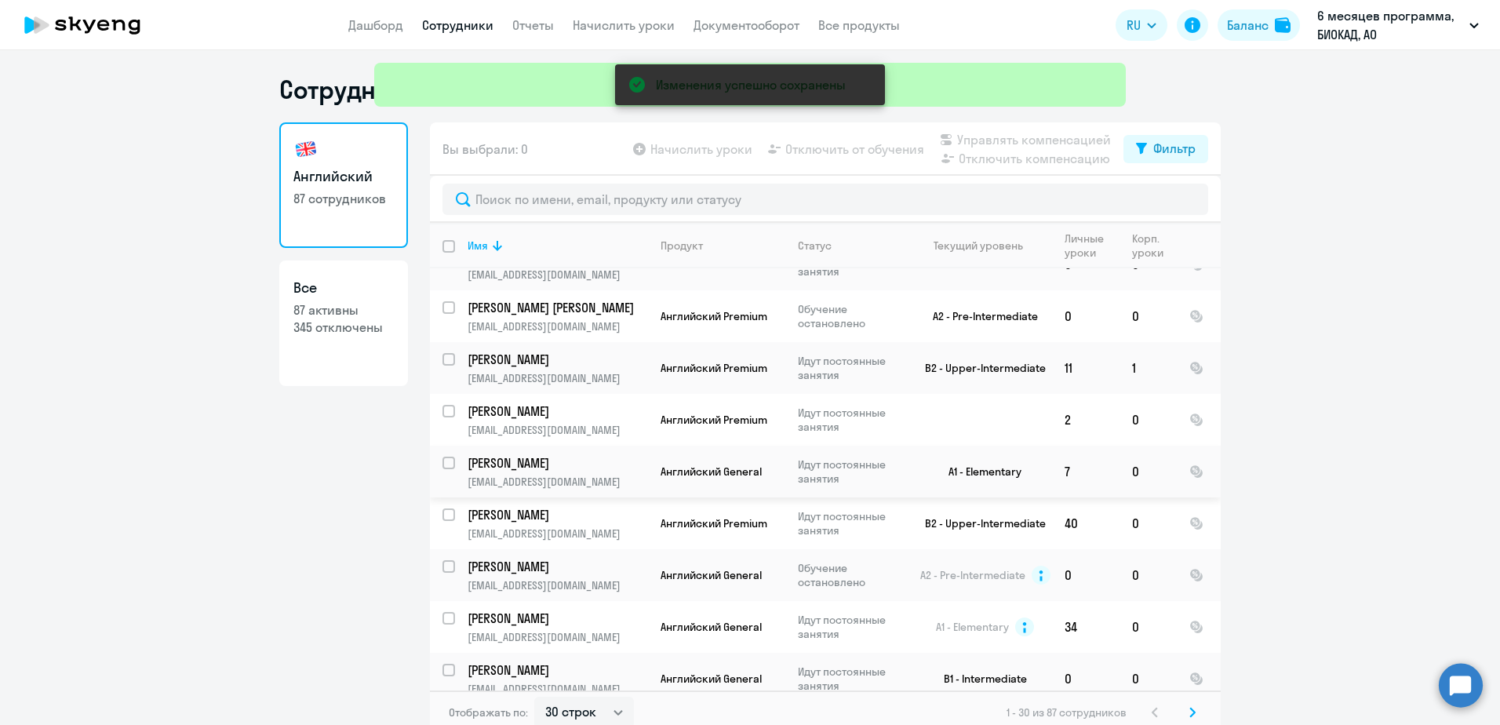
scroll to position [1131, 0]
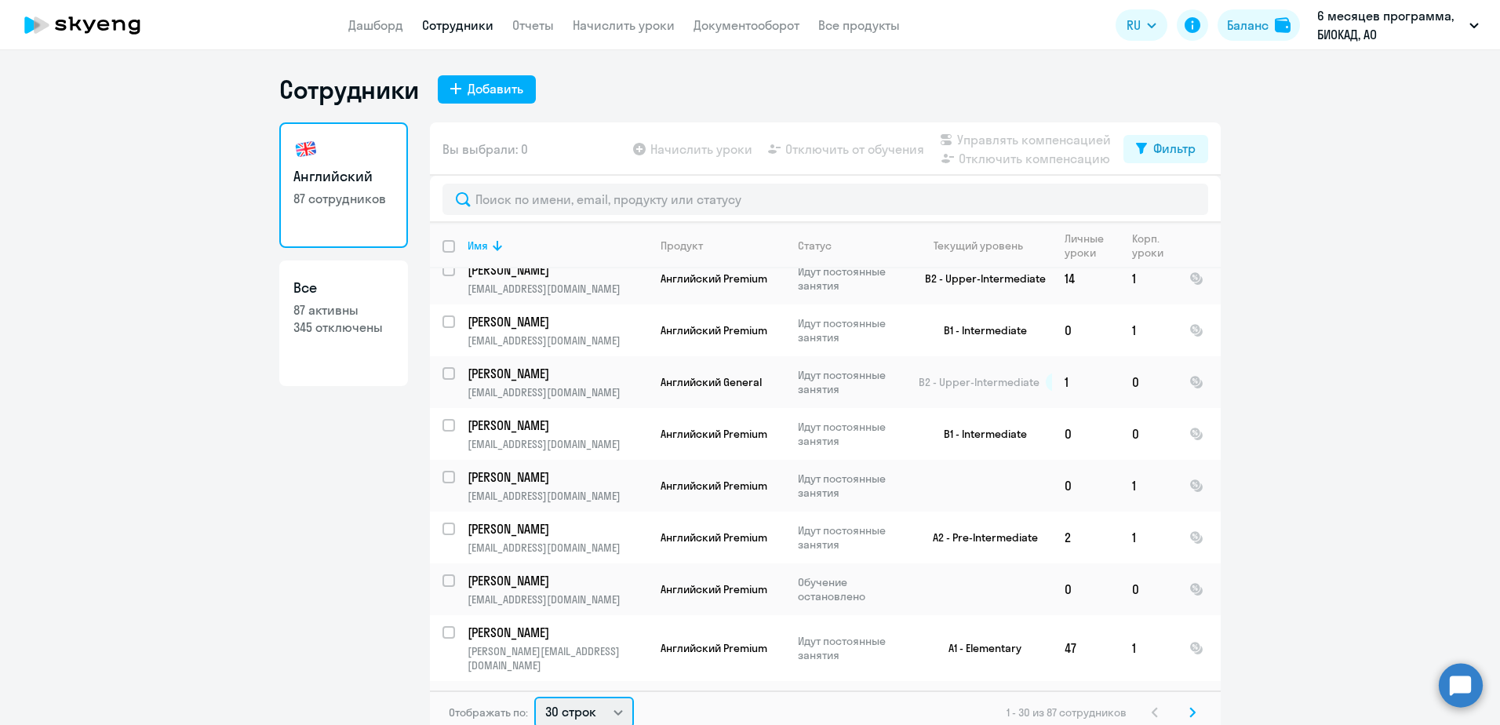
click at [592, 724] on html "Дашборд Сотрудники Отчеты Начислить уроки Документооборот Все продукты Дашборд …" at bounding box center [750, 362] width 1500 height 725
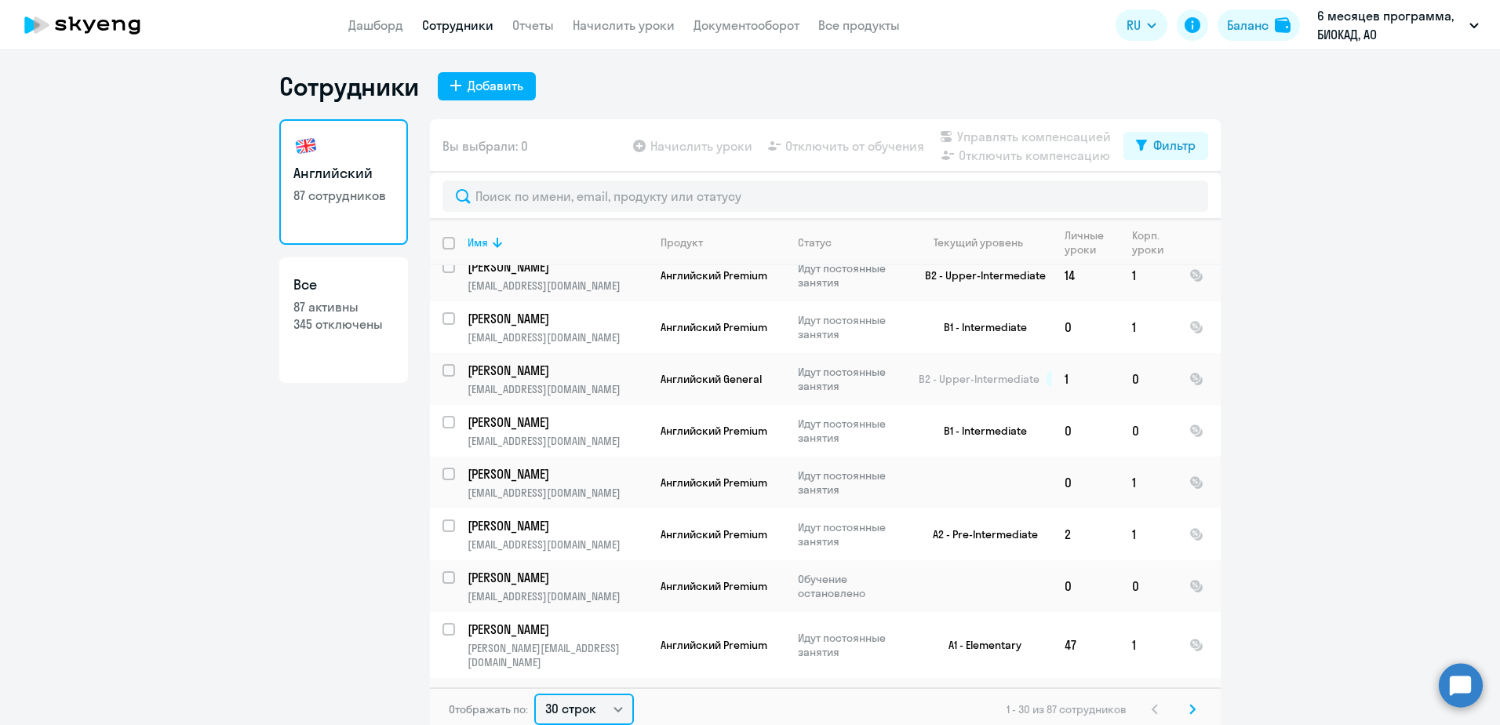
select select "100"
click at [534, 693] on select "30 строк 50 строк 100 строк" at bounding box center [584, 708] width 100 height 31
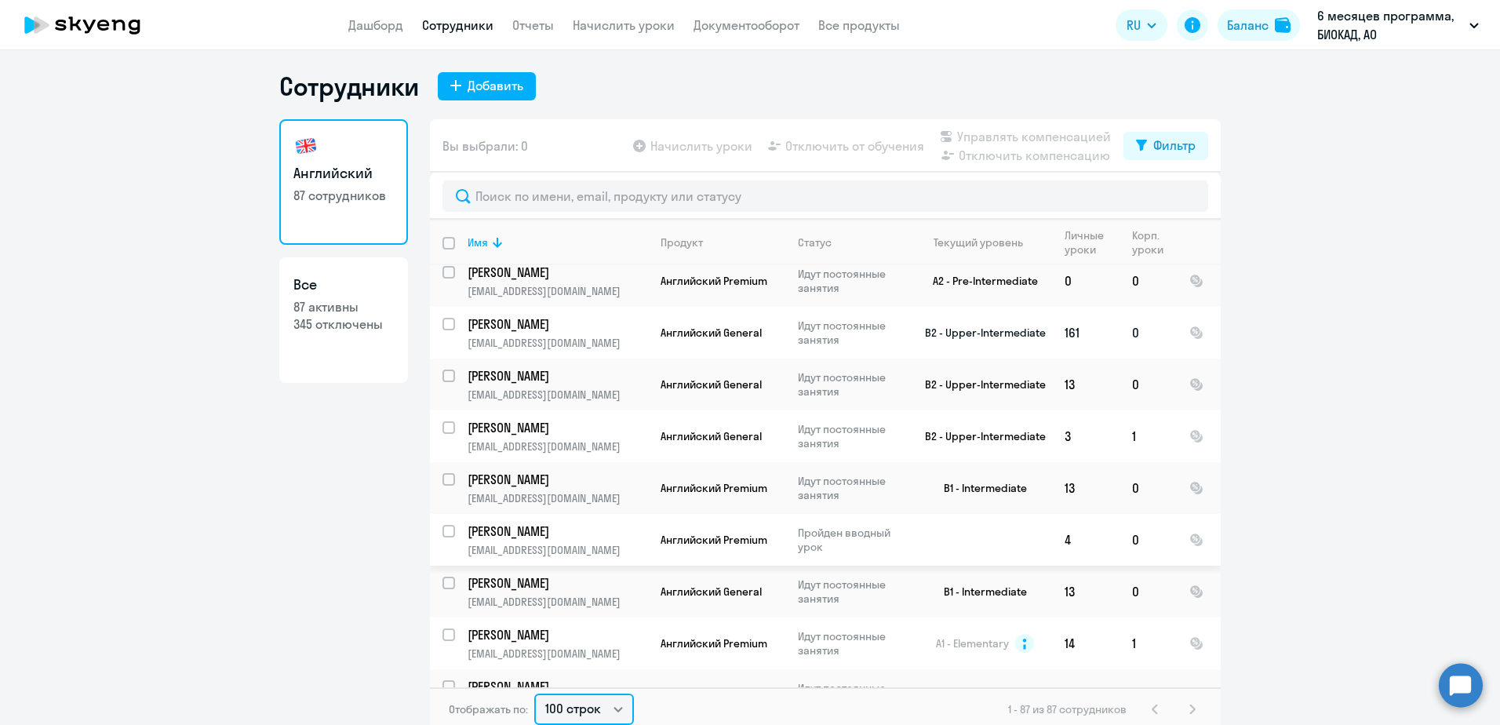
scroll to position [3295, 0]
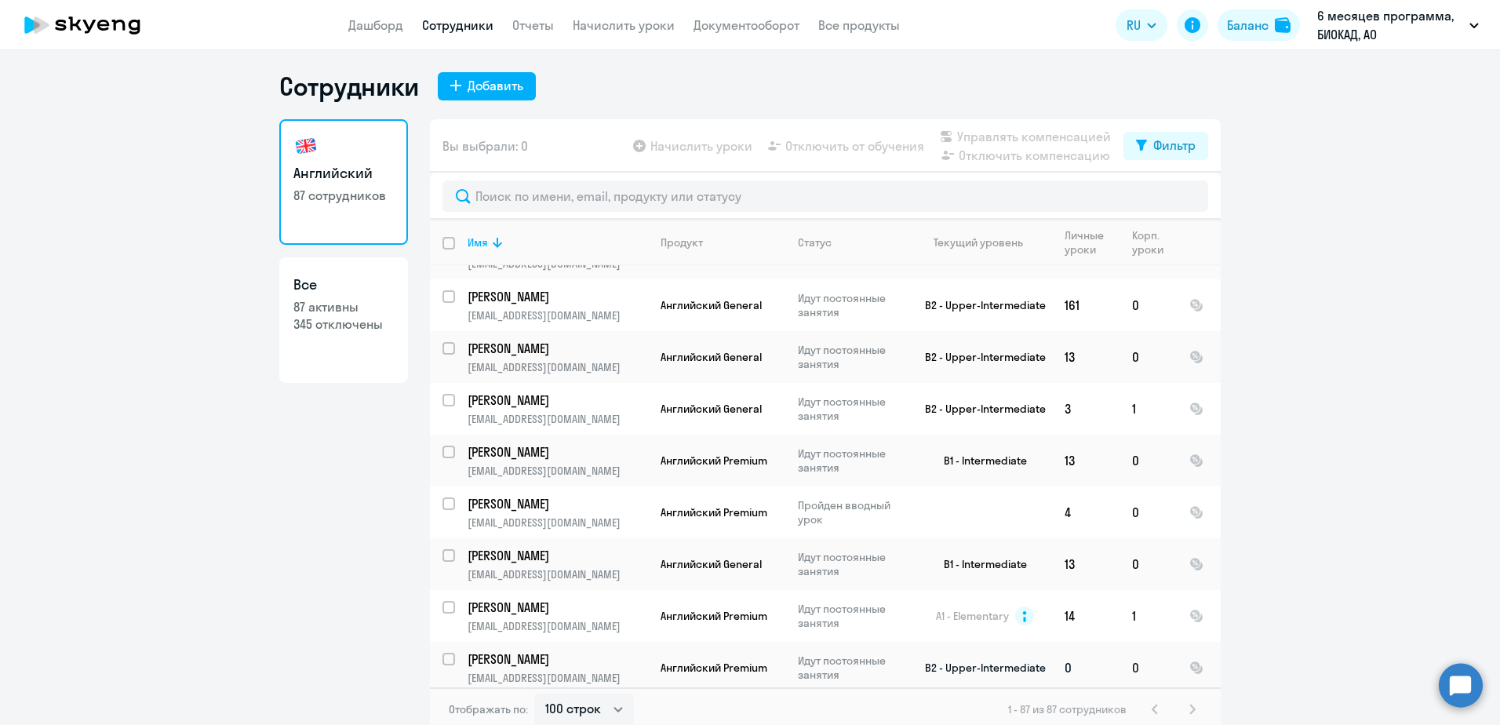
click at [517, 650] on p "[PERSON_NAME]" at bounding box center [556, 658] width 177 height 17
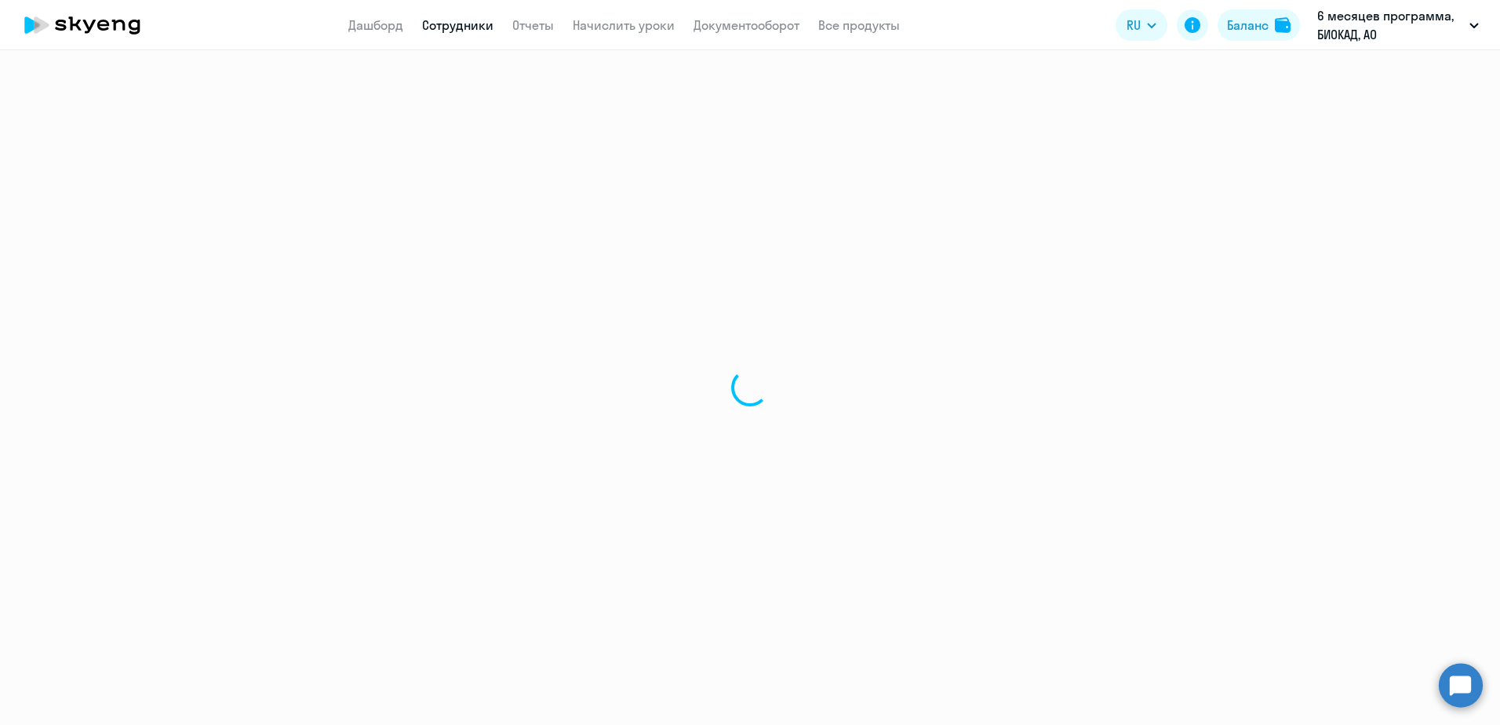
select select "english"
